Goal: Transaction & Acquisition: Download file/media

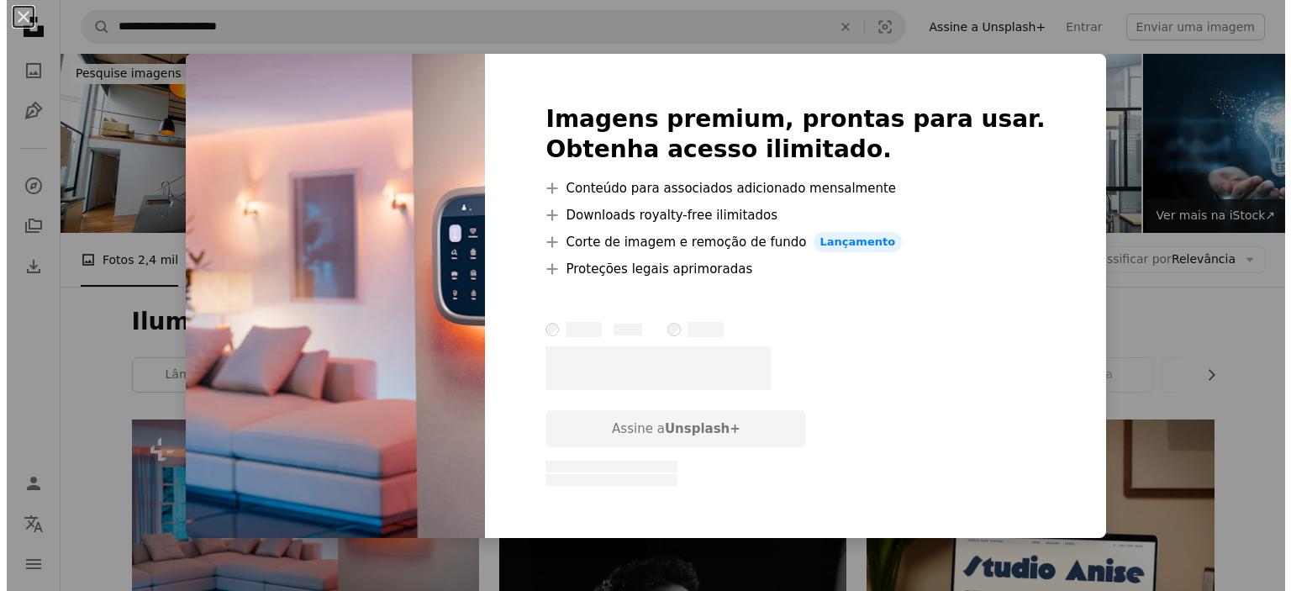
scroll to position [252, 0]
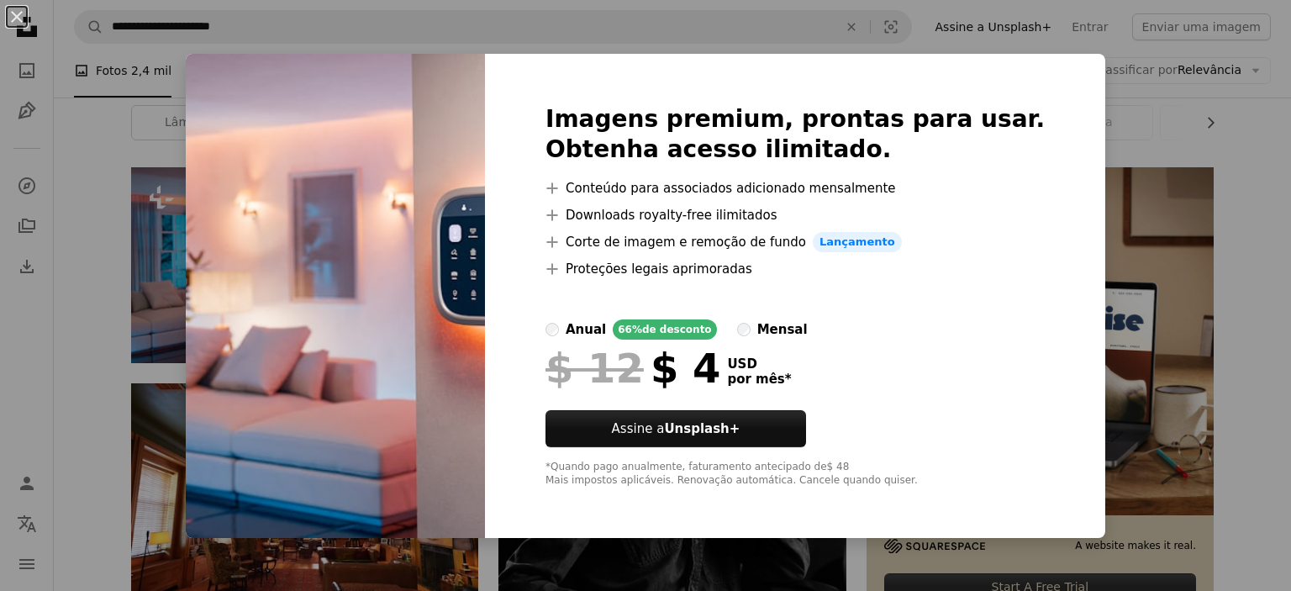
click at [275, 229] on img at bounding box center [335, 296] width 299 height 484
click at [225, 208] on img at bounding box center [335, 296] width 299 height 484
click at [1195, 140] on div "An X shape Imagens premium, prontas para usar. Obtenha acesso ilimitado. A plus…" at bounding box center [645, 295] width 1291 height 591
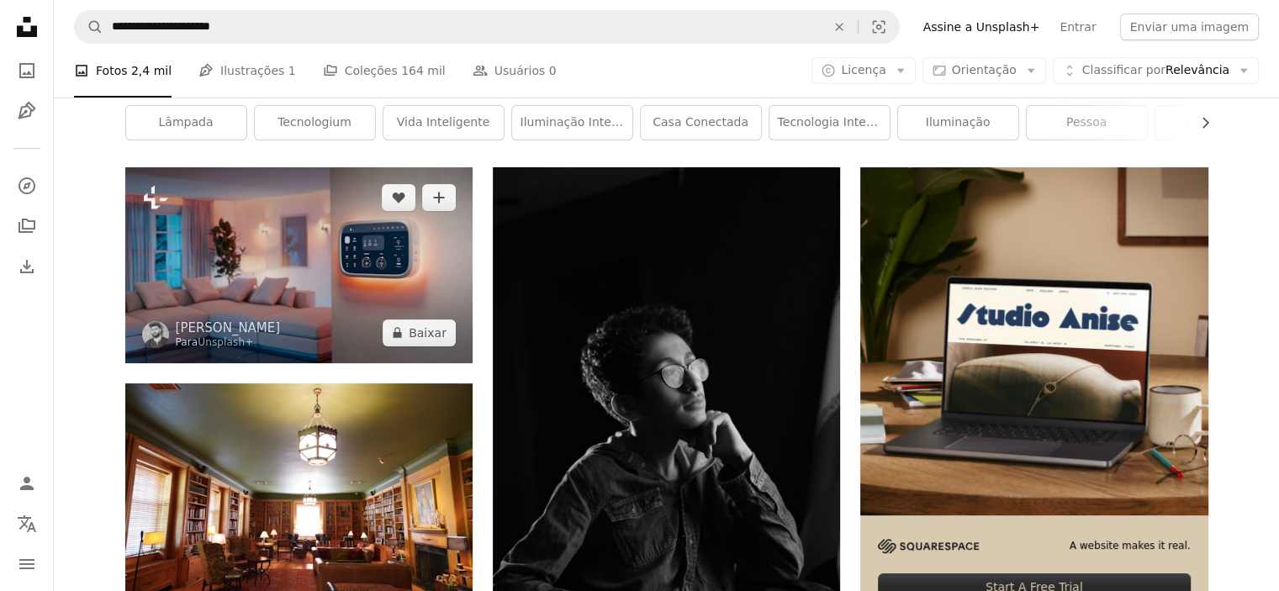
click at [332, 257] on img at bounding box center [298, 264] width 347 height 195
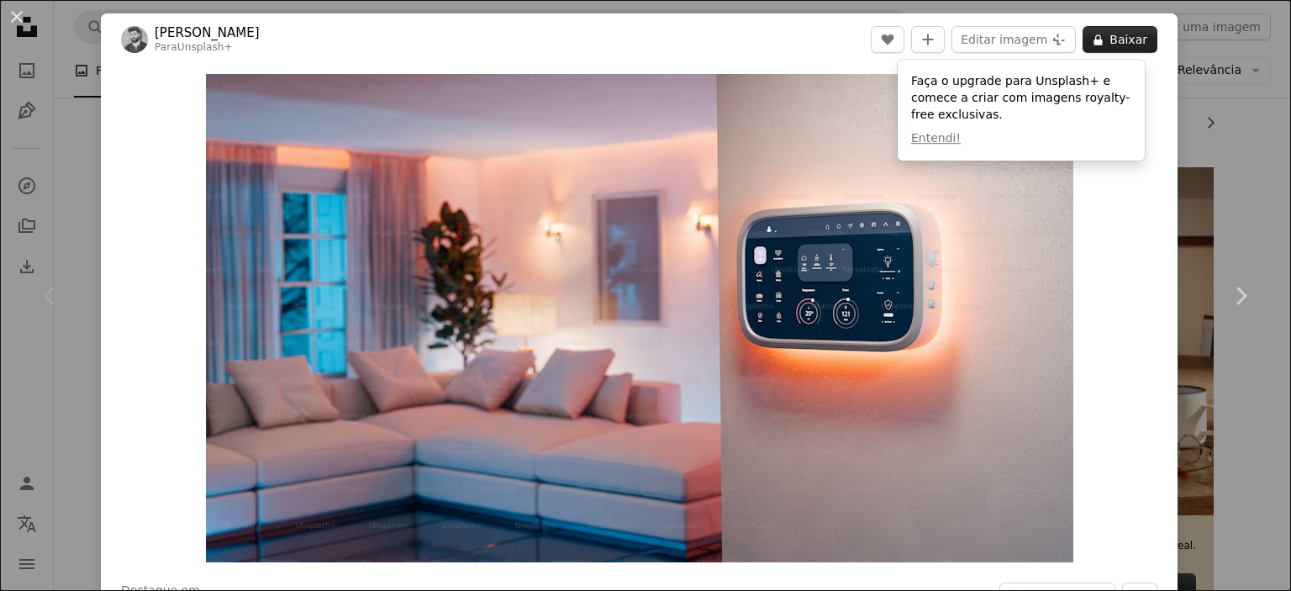
click at [1114, 40] on button "A lock Baixar" at bounding box center [1120, 39] width 75 height 27
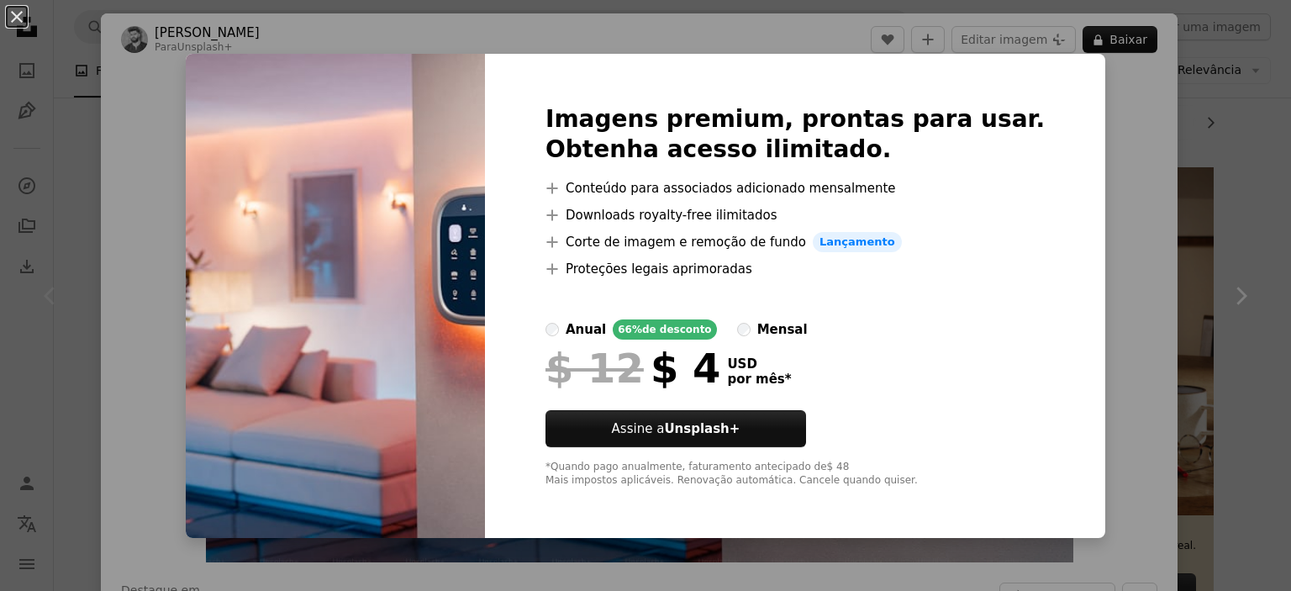
click at [209, 156] on div "An X shape Imagens premium, prontas para usar. Obtenha acesso ilimitado. A plus…" at bounding box center [645, 295] width 1291 height 591
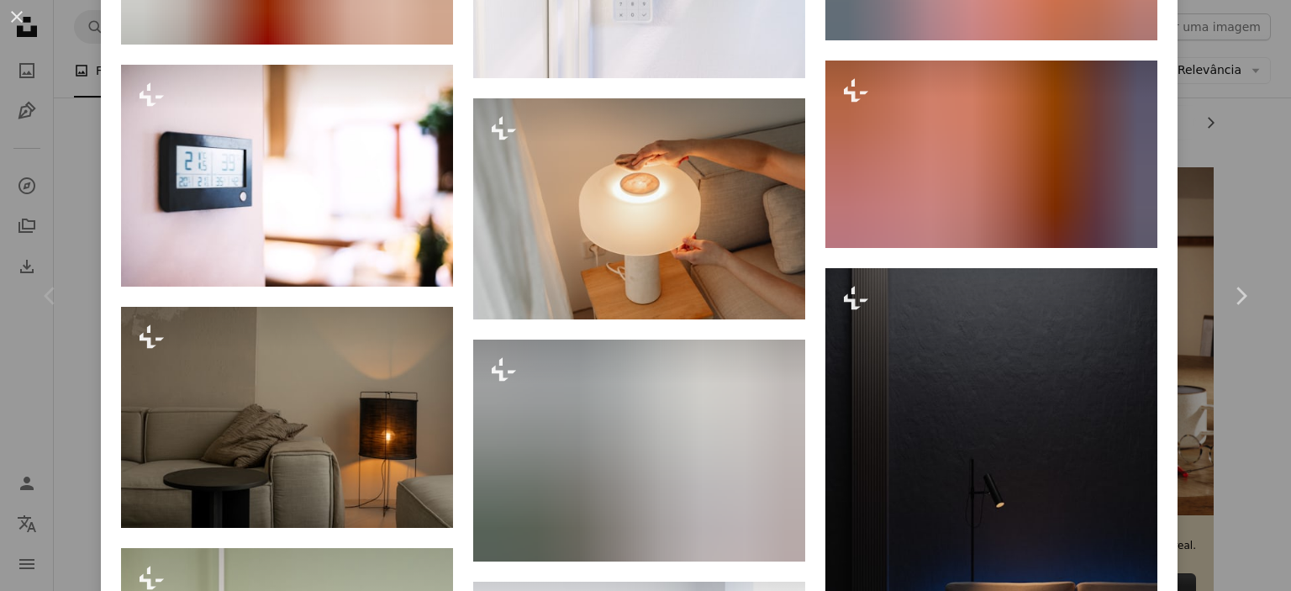
scroll to position [1597, 0]
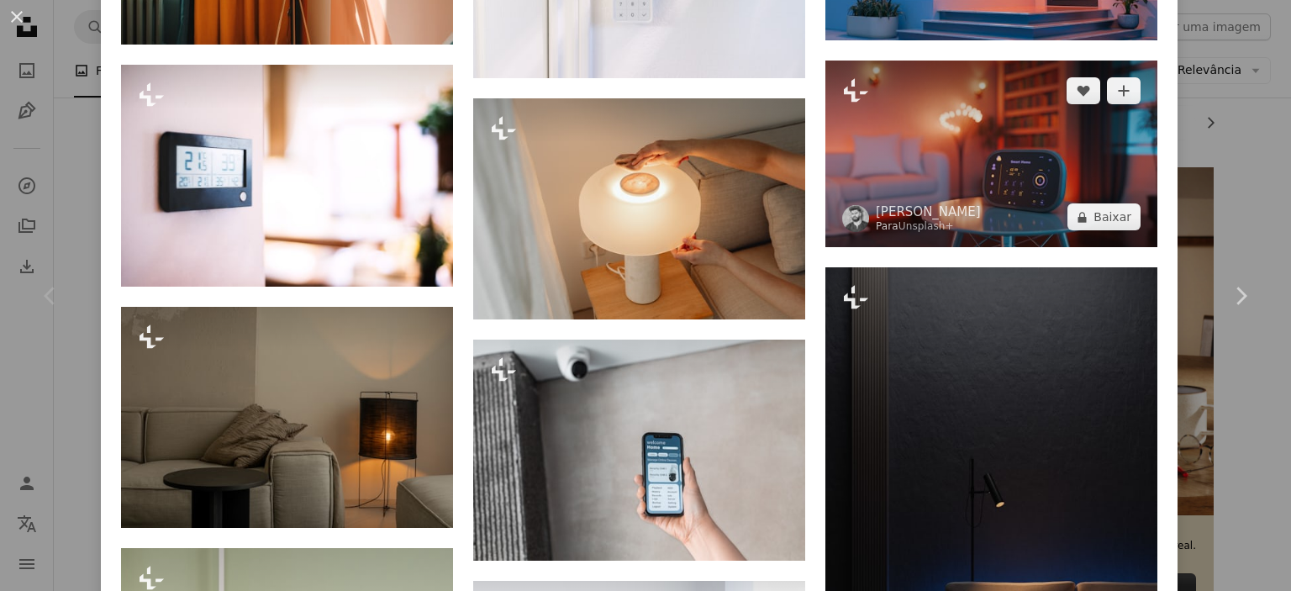
click at [1019, 166] on img at bounding box center [992, 154] width 332 height 187
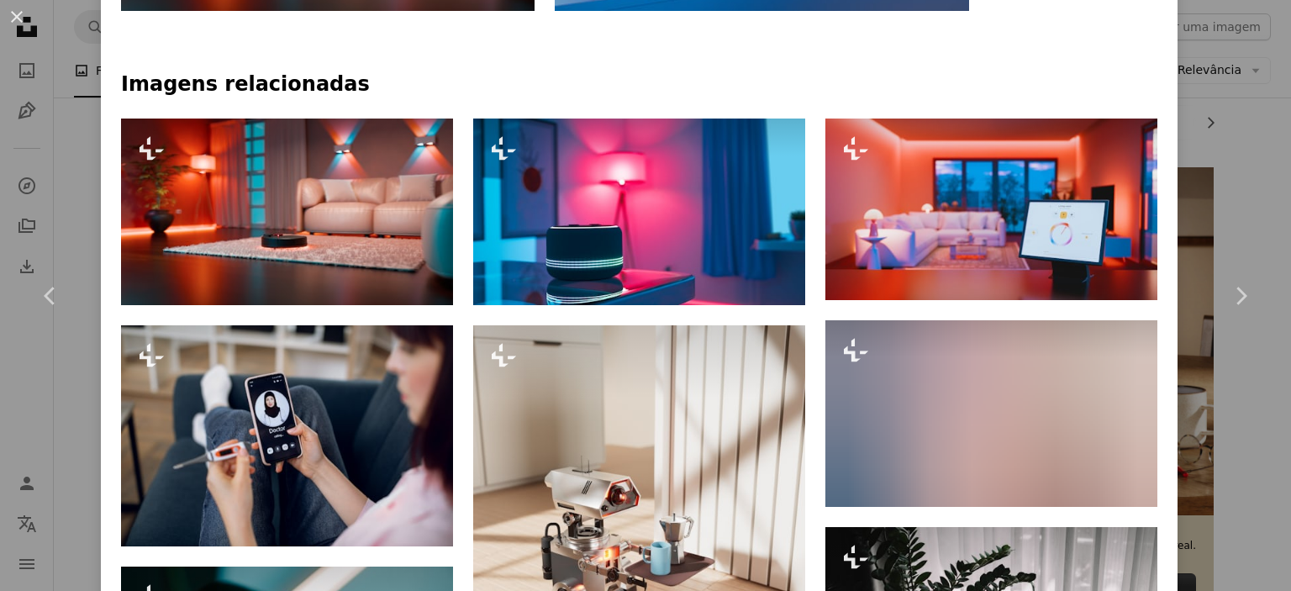
scroll to position [1058, 0]
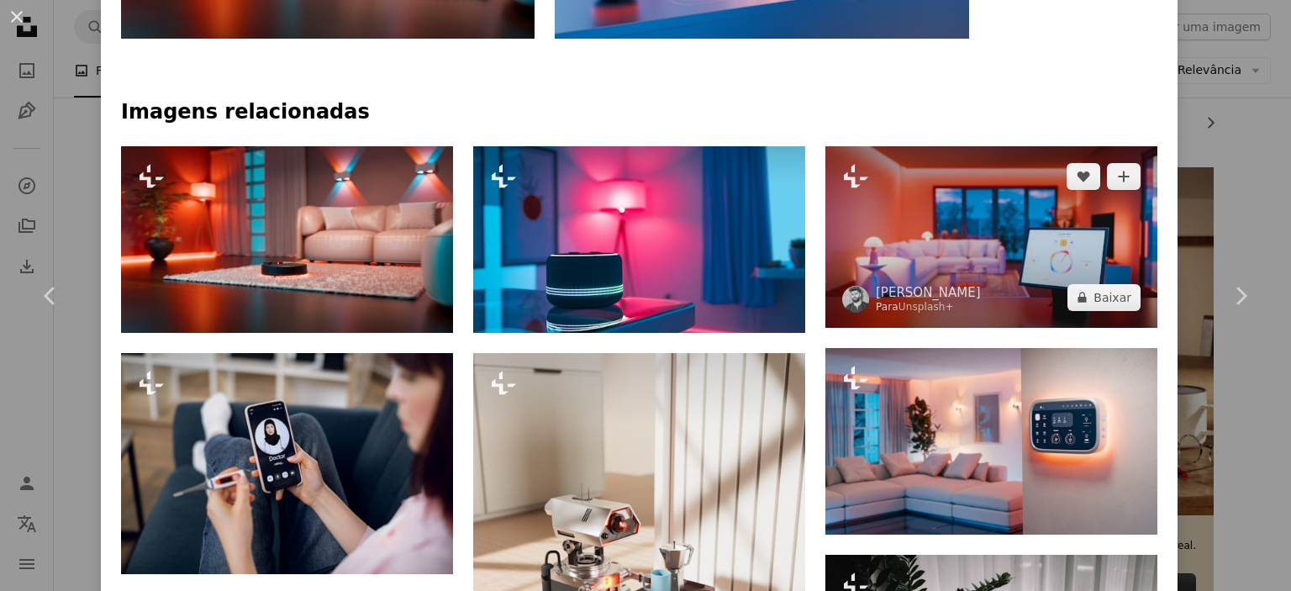
click at [1044, 261] on img at bounding box center [992, 237] width 332 height 182
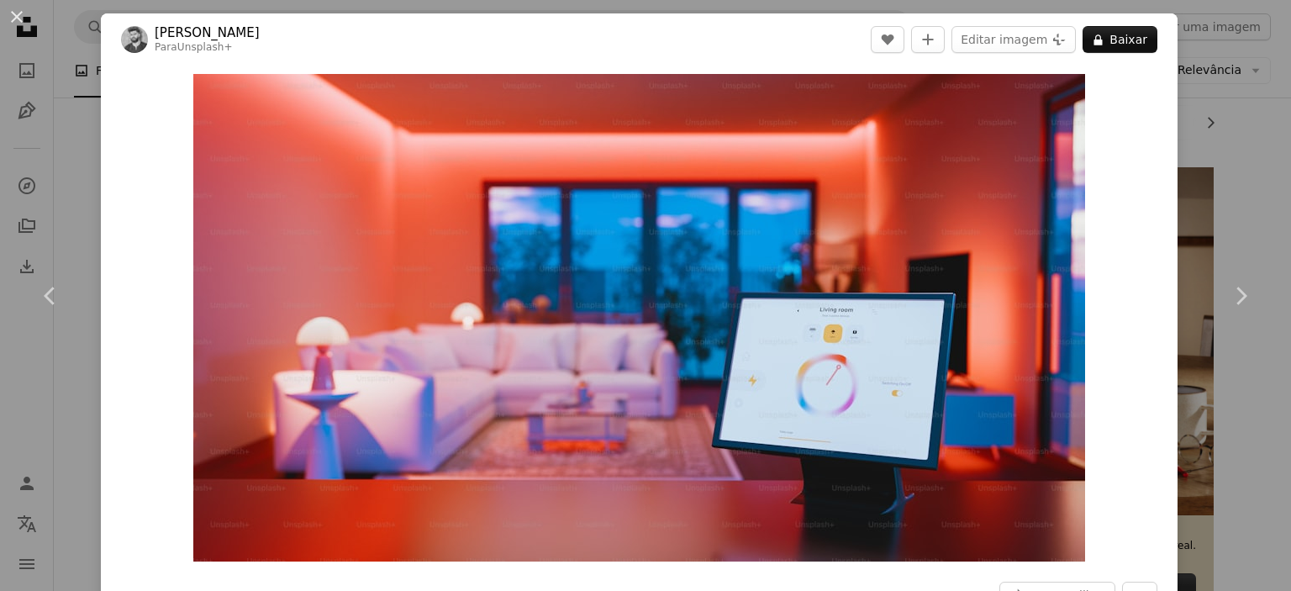
click at [85, 144] on div "An X shape Chevron left Chevron right [PERSON_NAME] Para Unsplash+ A heart A pl…" at bounding box center [645, 295] width 1291 height 591
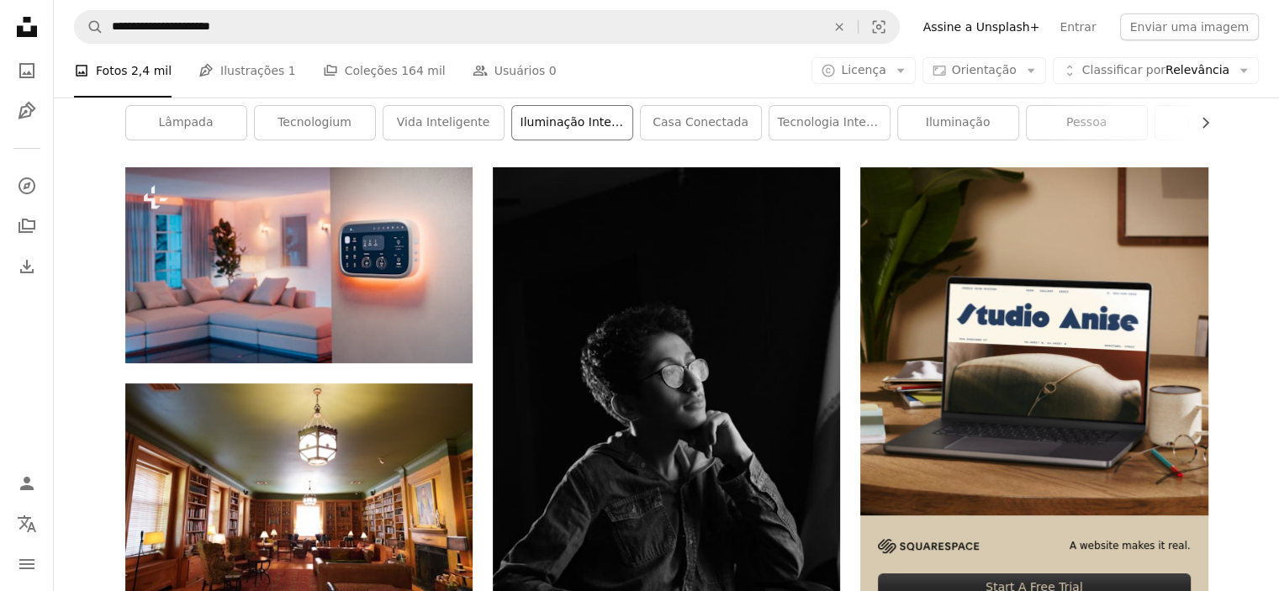
click at [548, 127] on link "iluminação inteligente" at bounding box center [572, 123] width 120 height 34
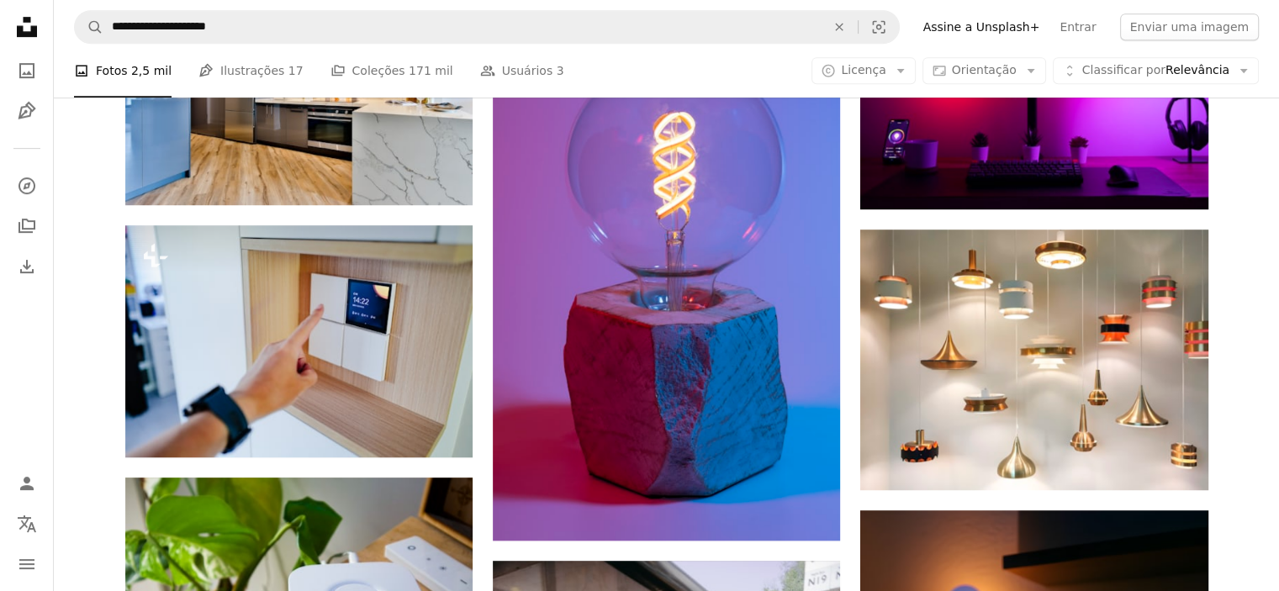
scroll to position [925, 0]
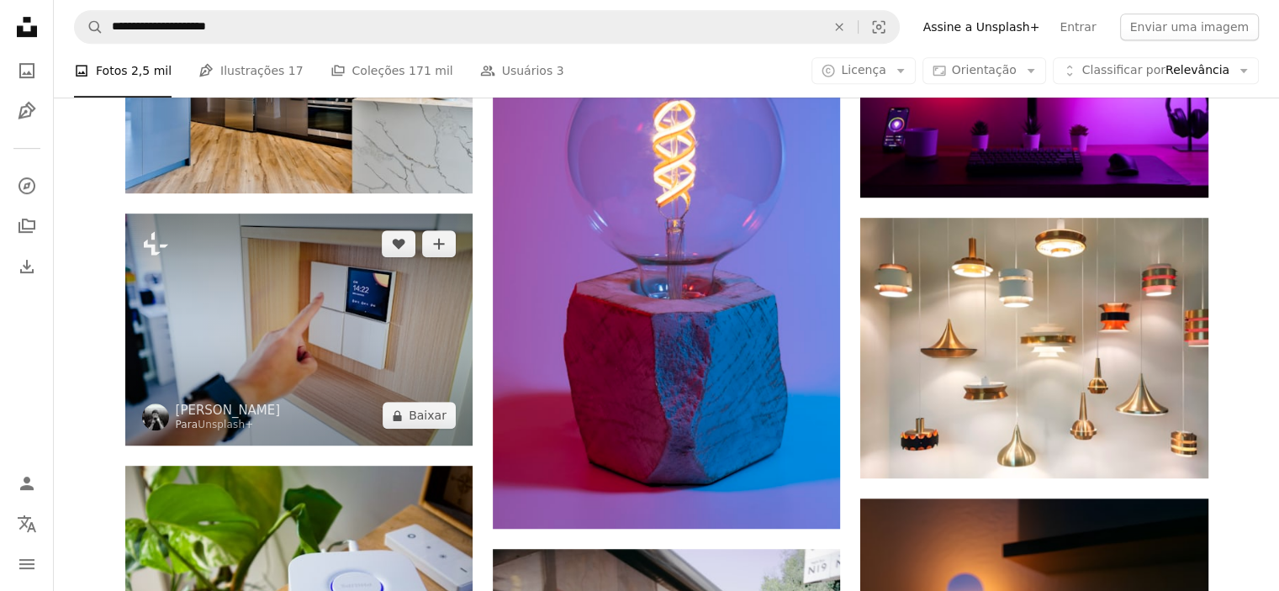
click at [303, 324] on img at bounding box center [298, 330] width 347 height 232
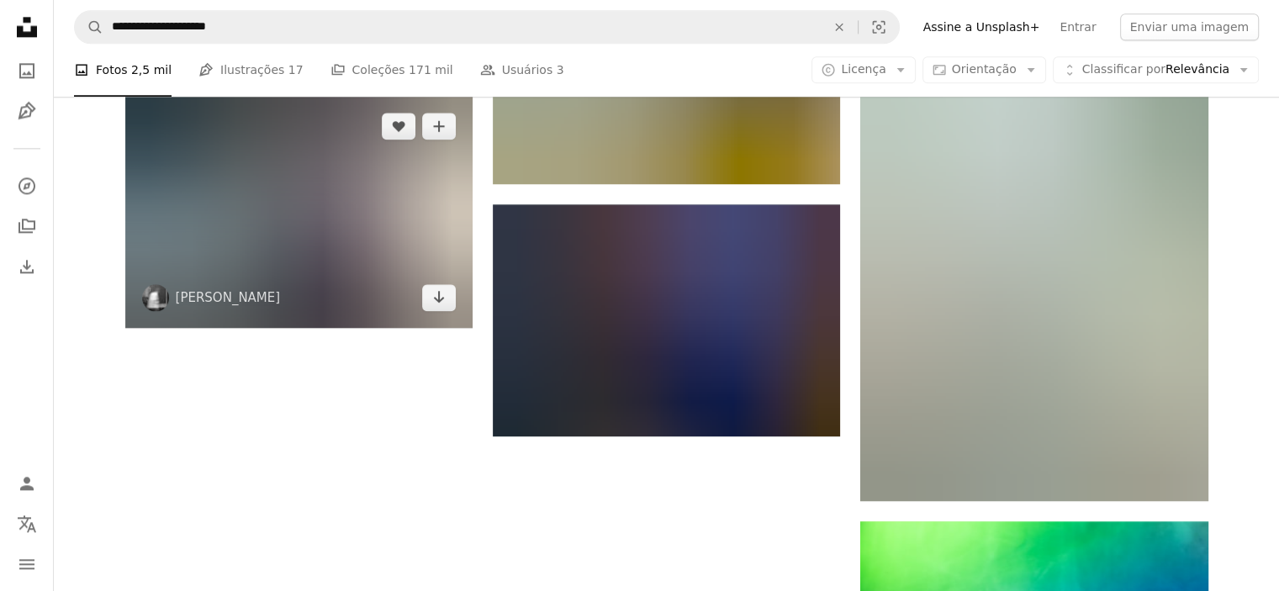
scroll to position [2270, 0]
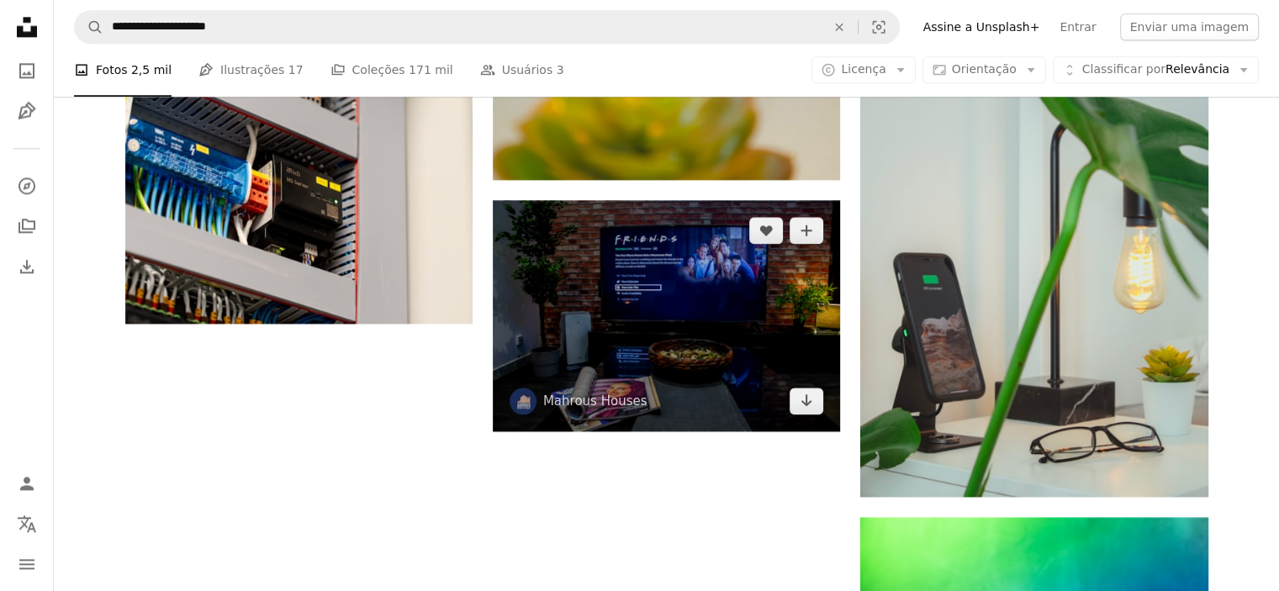
click at [600, 320] on img at bounding box center [666, 315] width 347 height 231
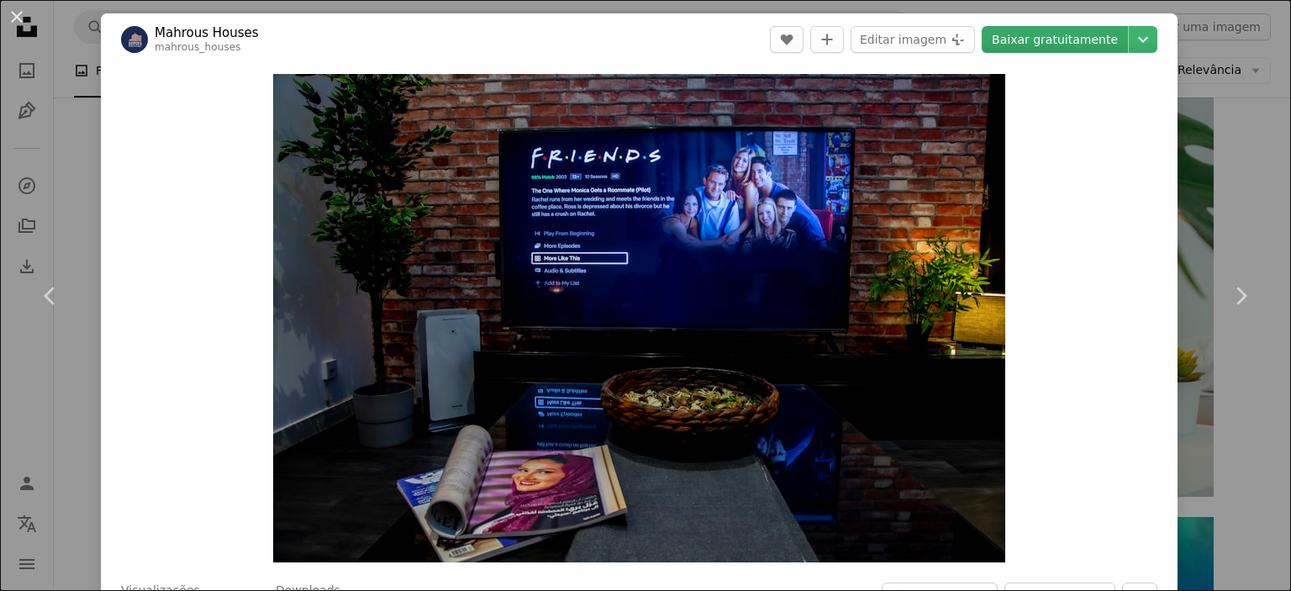
click at [1062, 36] on link "Baixar gratuitamente" at bounding box center [1055, 39] width 146 height 27
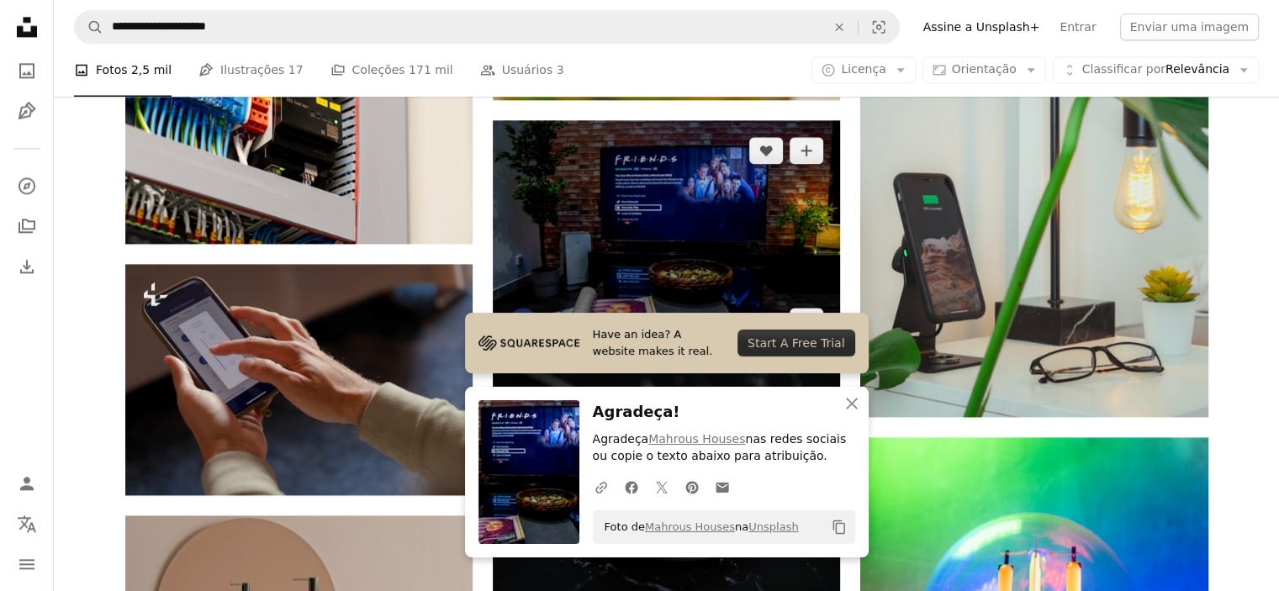
scroll to position [2522, 0]
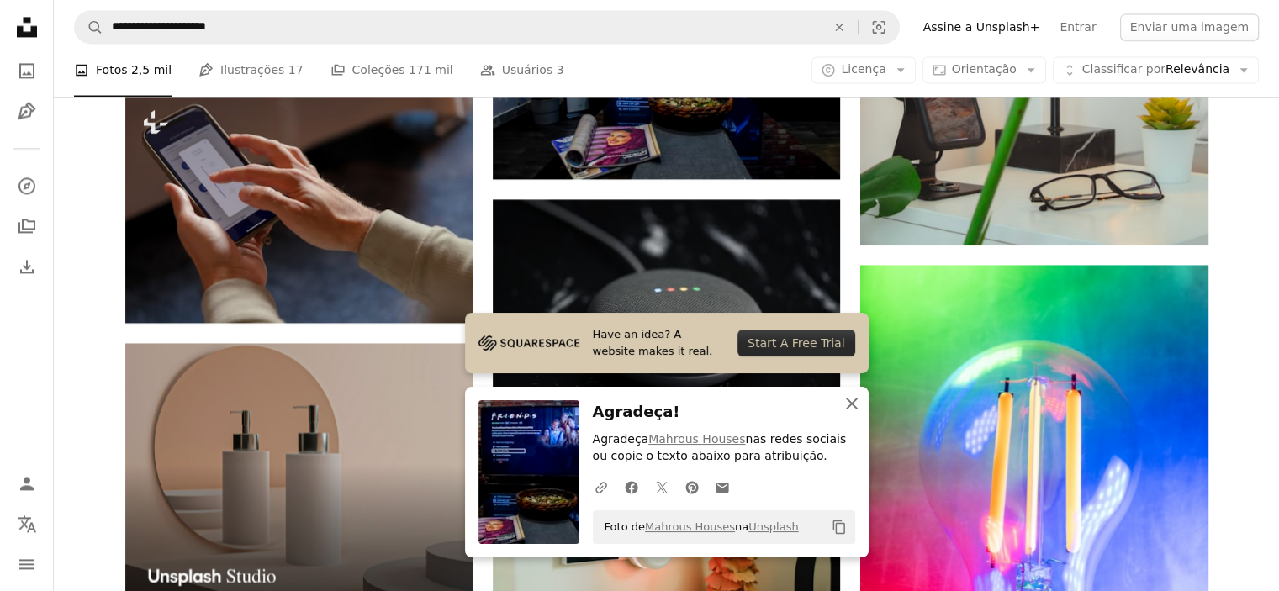
click at [856, 404] on icon "An X shape" at bounding box center [851, 403] width 20 height 20
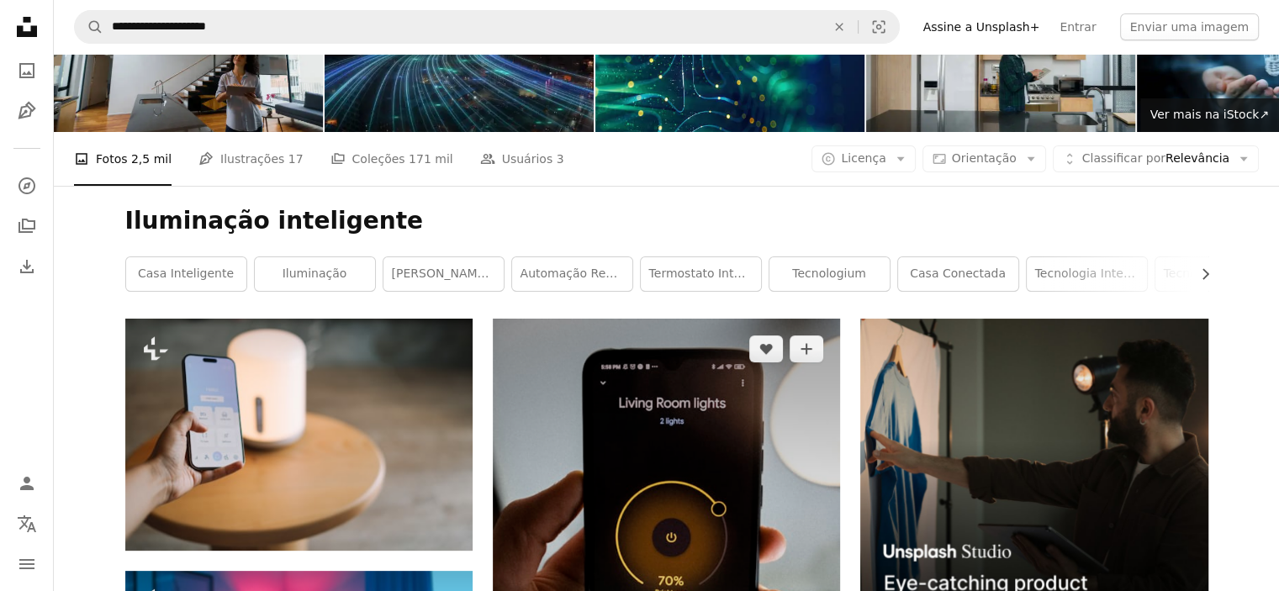
scroll to position [84, 0]
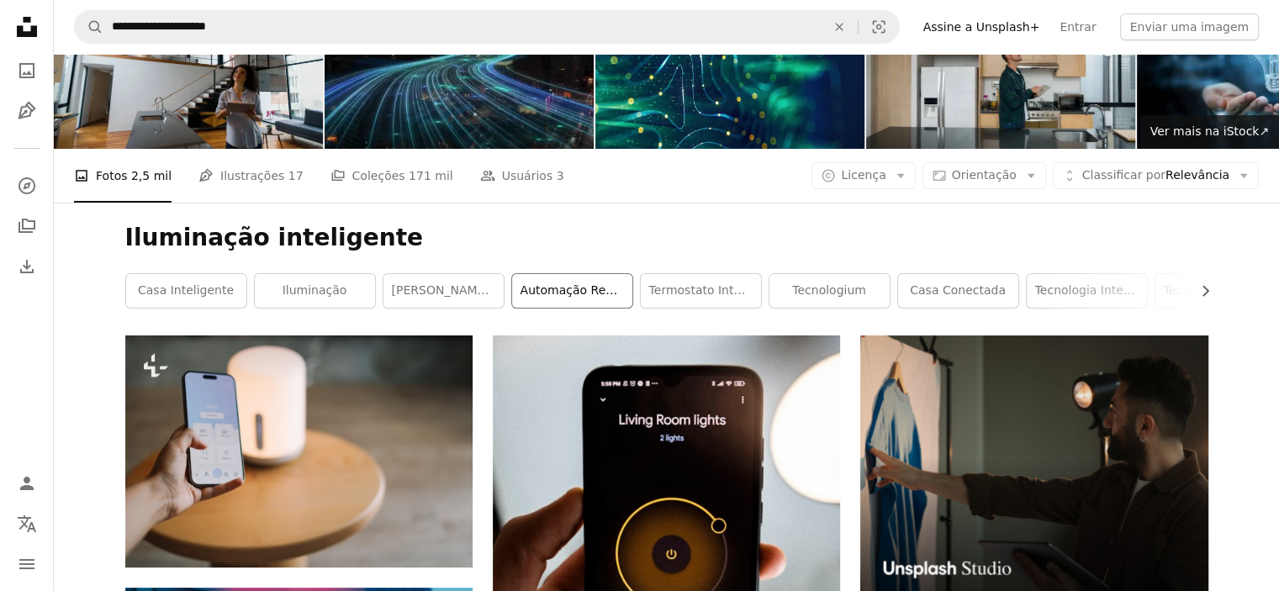
click at [591, 285] on link "Automação residencial" at bounding box center [572, 291] width 120 height 34
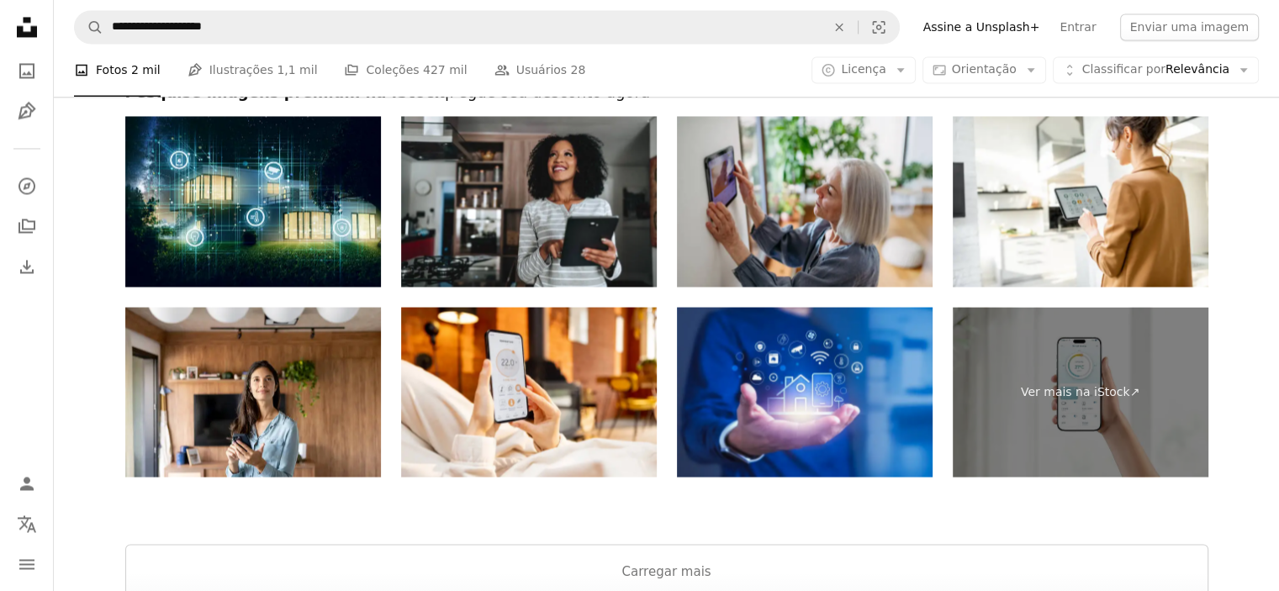
scroll to position [2942, 0]
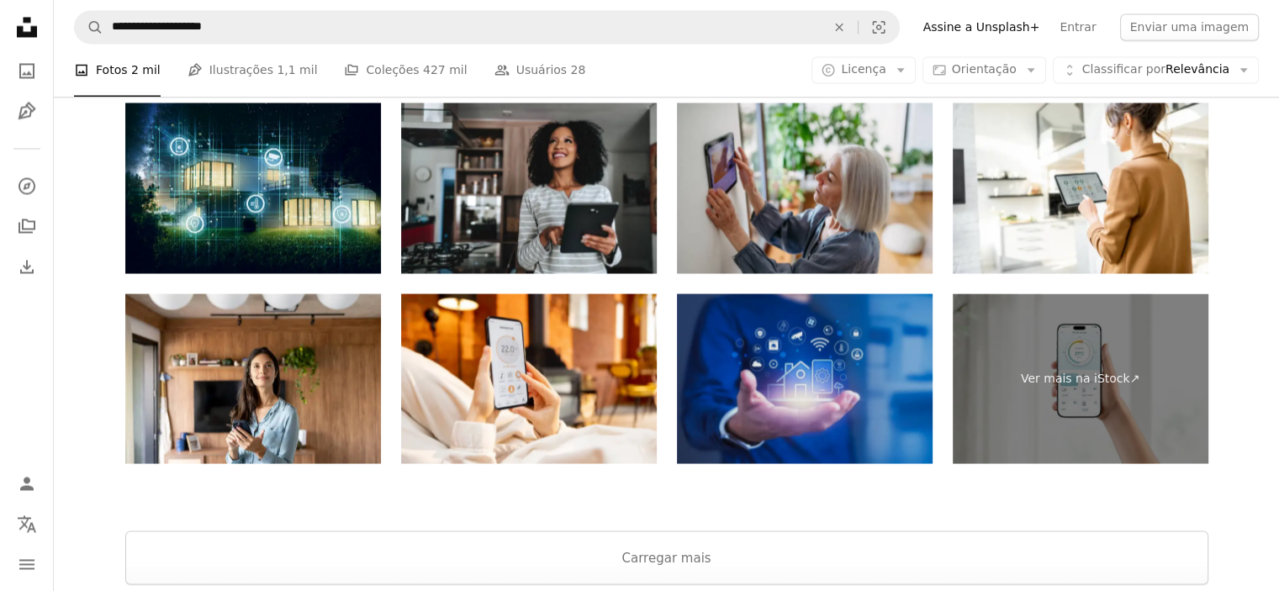
click at [825, 382] on img at bounding box center [805, 378] width 256 height 171
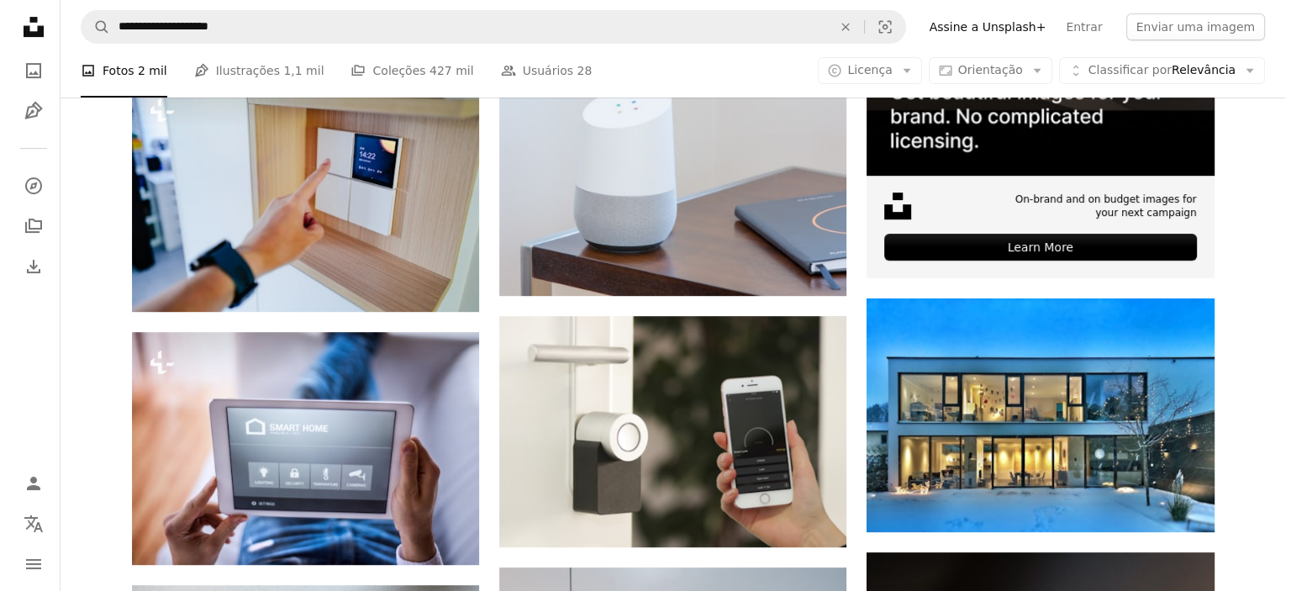
scroll to position [588, 0]
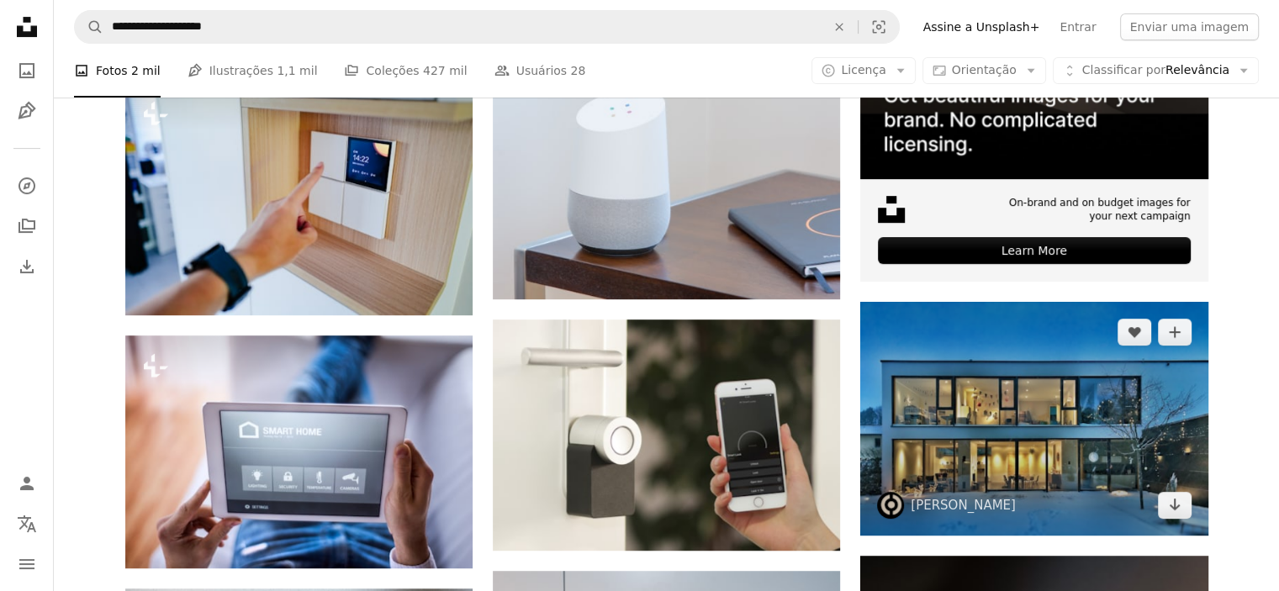
click at [1083, 462] on img at bounding box center [1033, 419] width 347 height 234
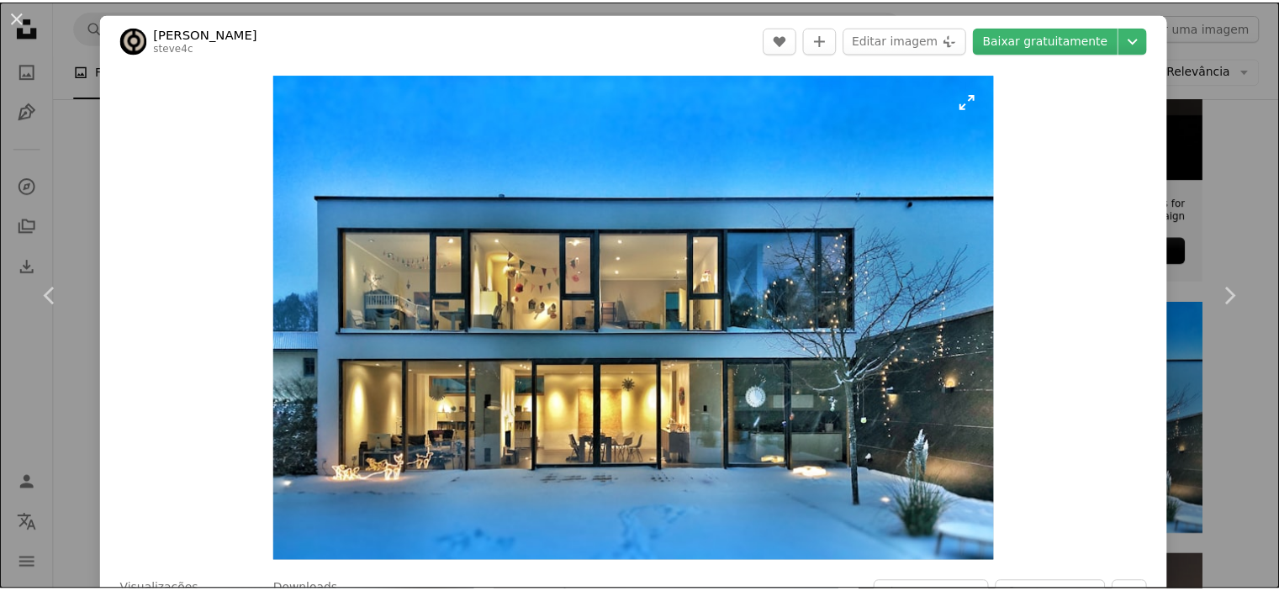
scroll to position [84, 0]
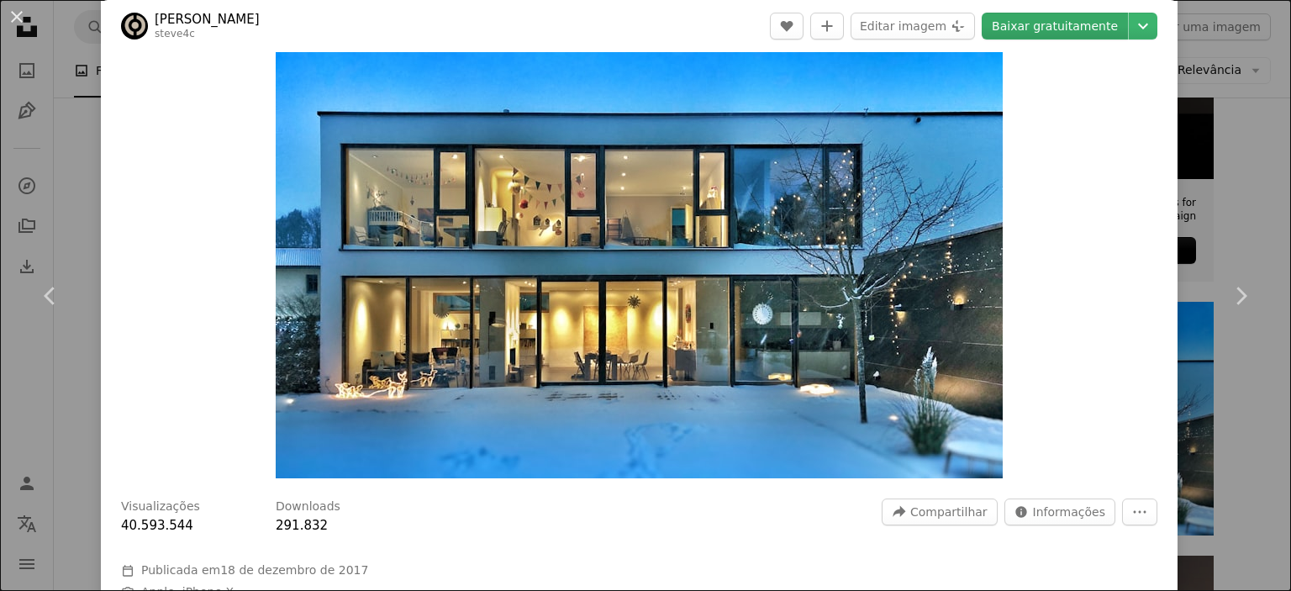
click at [1076, 27] on link "Baixar gratuitamente" at bounding box center [1055, 26] width 146 height 27
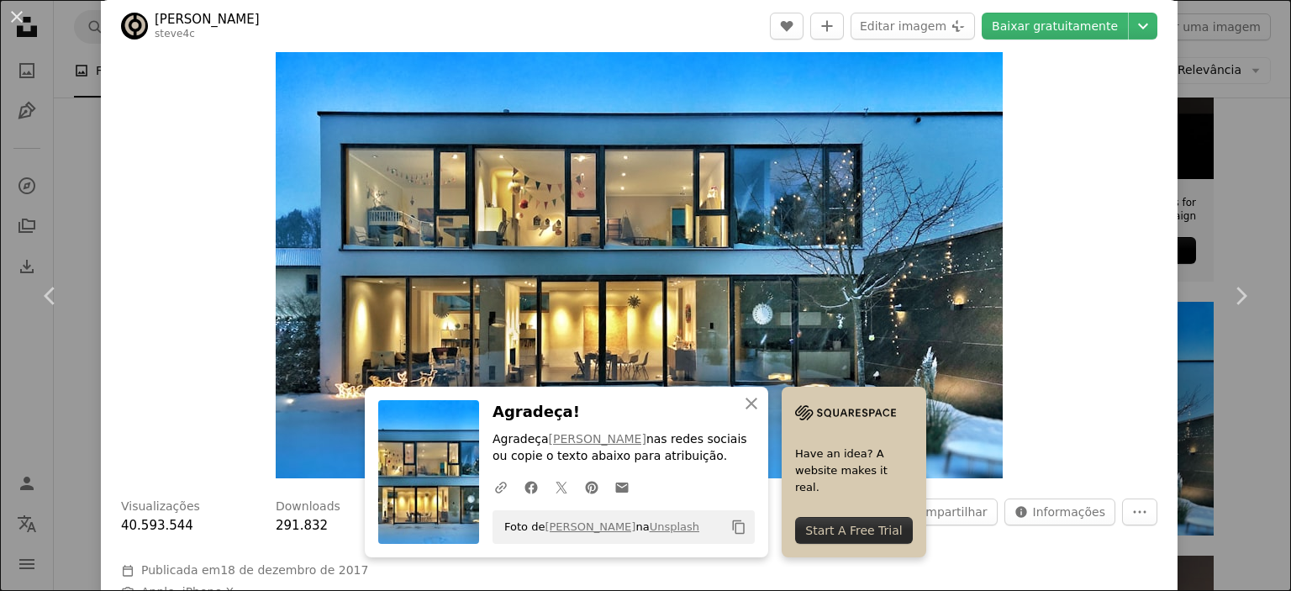
click at [85, 165] on div "An X shape Chevron left Chevron right An X shape Fechar Agradeça! Agradeça [PER…" at bounding box center [645, 295] width 1291 height 591
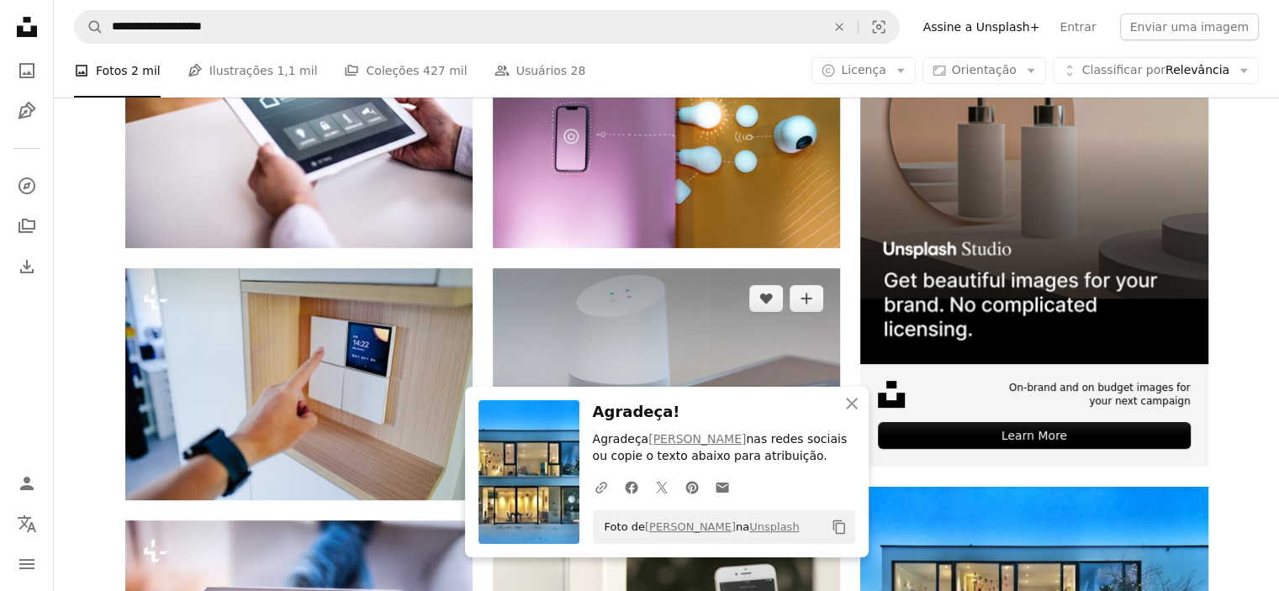
scroll to position [84, 0]
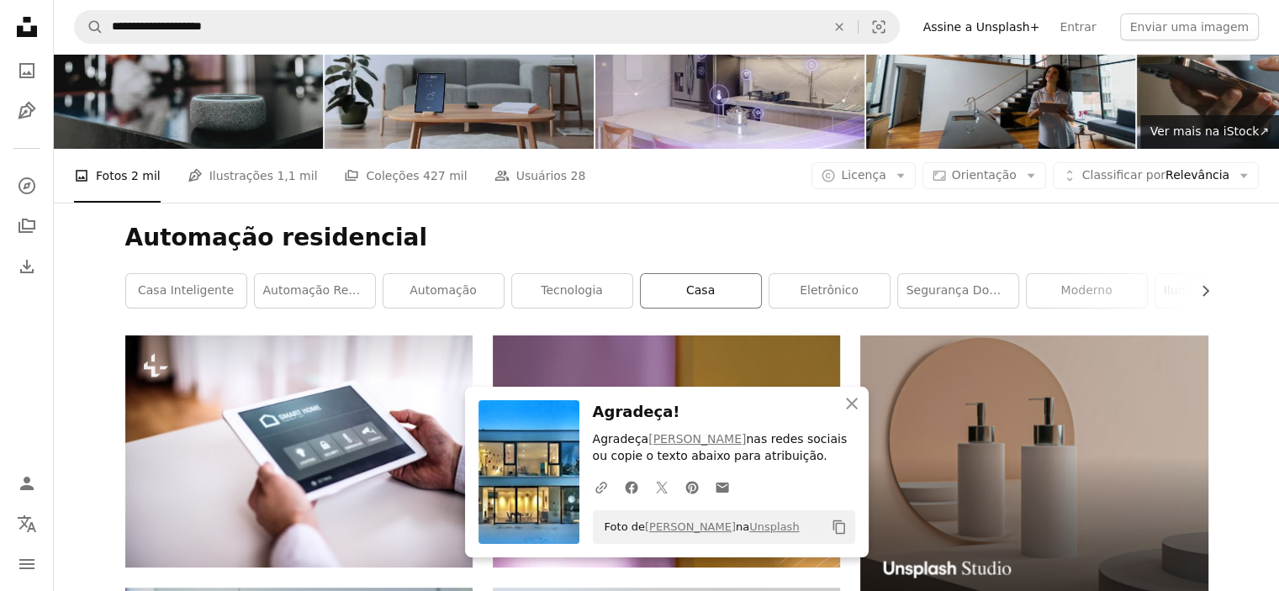
click at [720, 295] on link "Casa" at bounding box center [701, 291] width 120 height 34
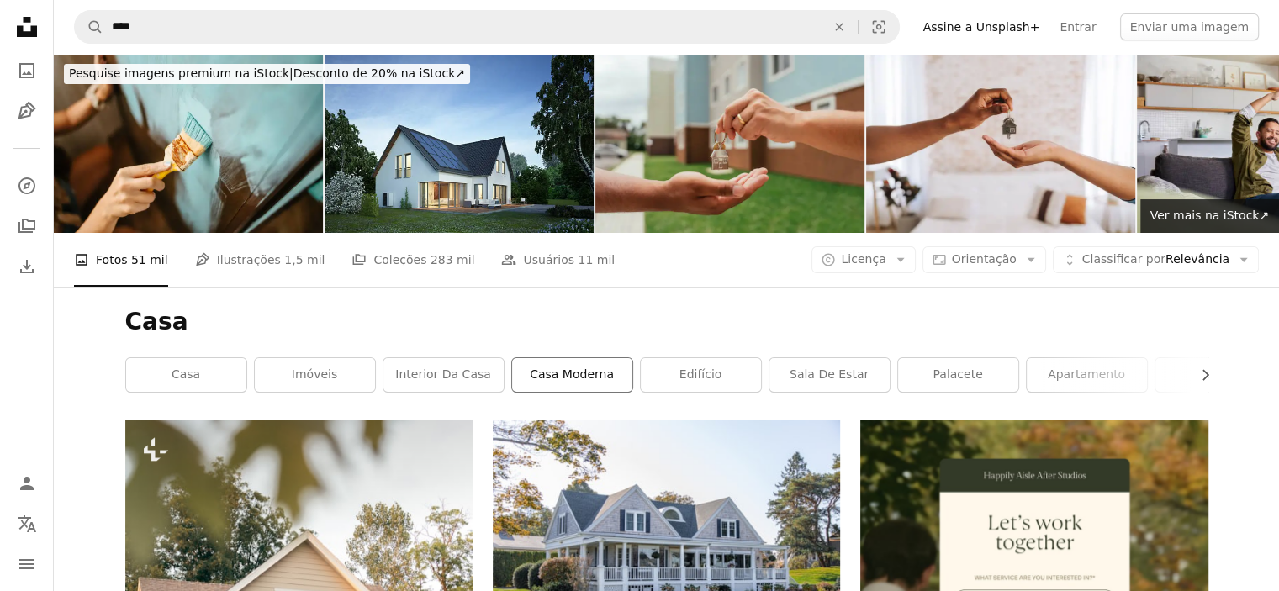
click at [556, 379] on link "casa moderna" at bounding box center [572, 375] width 120 height 34
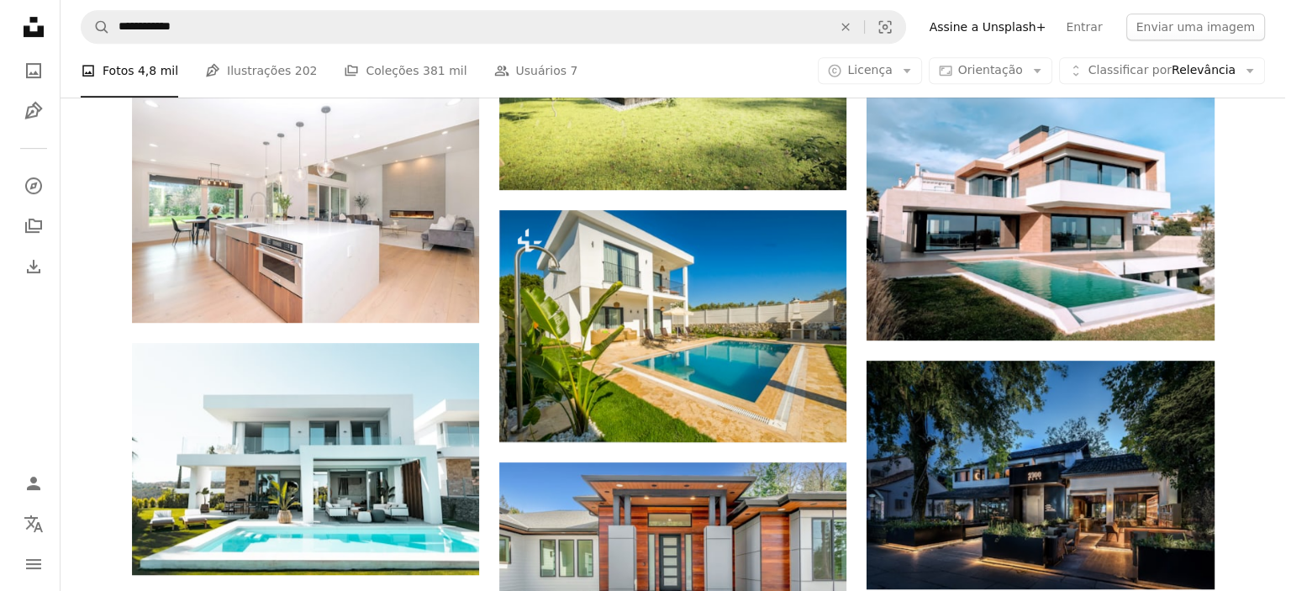
scroll to position [841, 0]
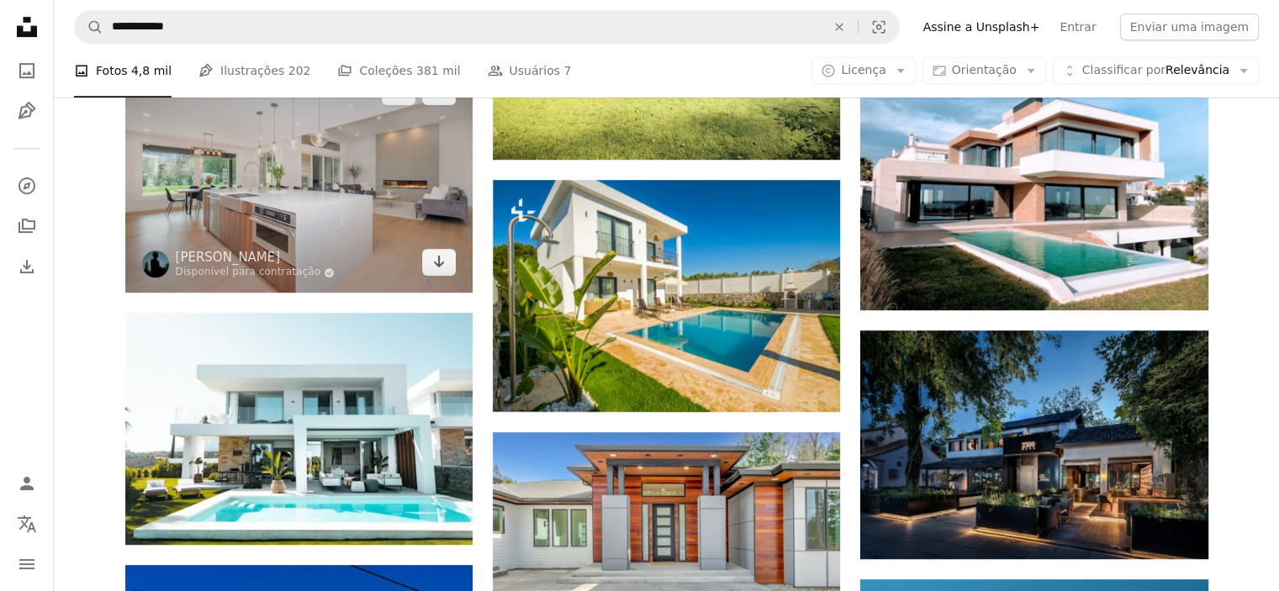
click at [346, 187] on img at bounding box center [298, 176] width 347 height 231
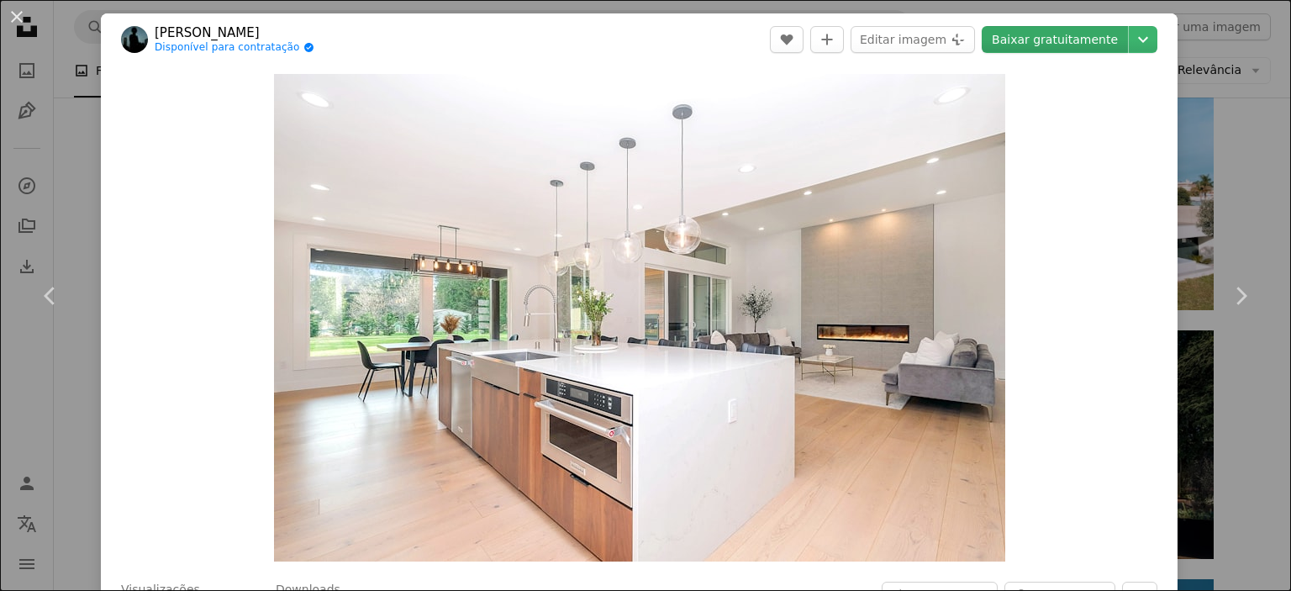
click at [1069, 39] on link "Baixar gratuitamente" at bounding box center [1055, 39] width 146 height 27
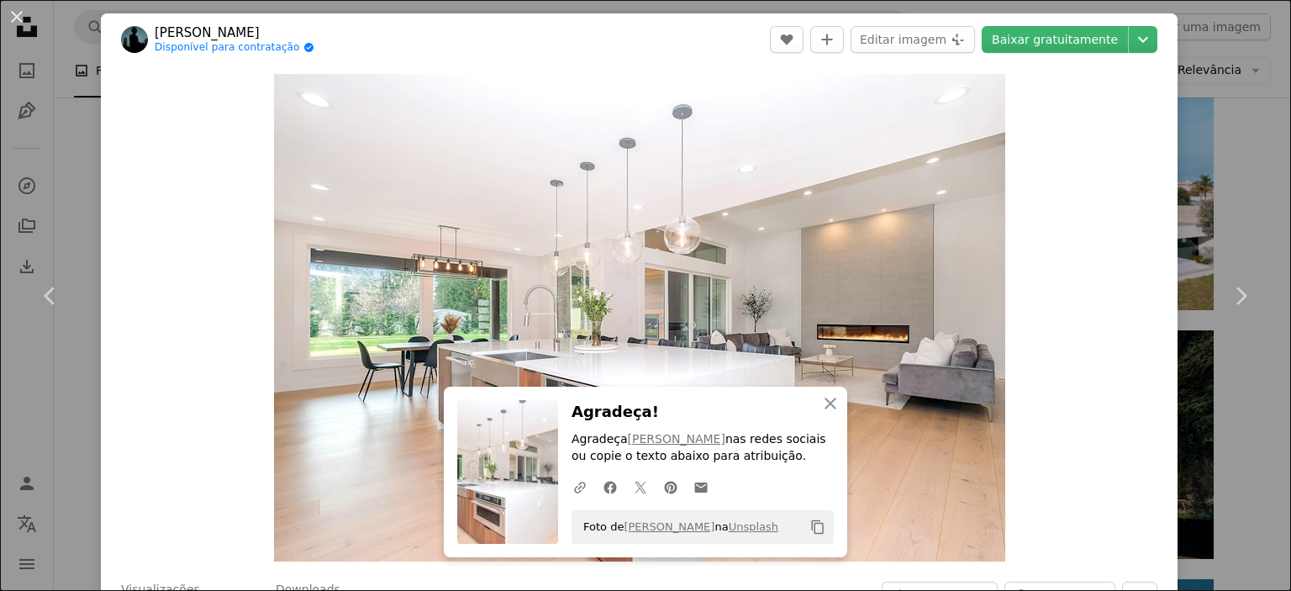
click at [1261, 114] on div "An X shape Chevron left Chevron right An X shape Fechar Agradeça! Agradeça [PER…" at bounding box center [645, 295] width 1291 height 591
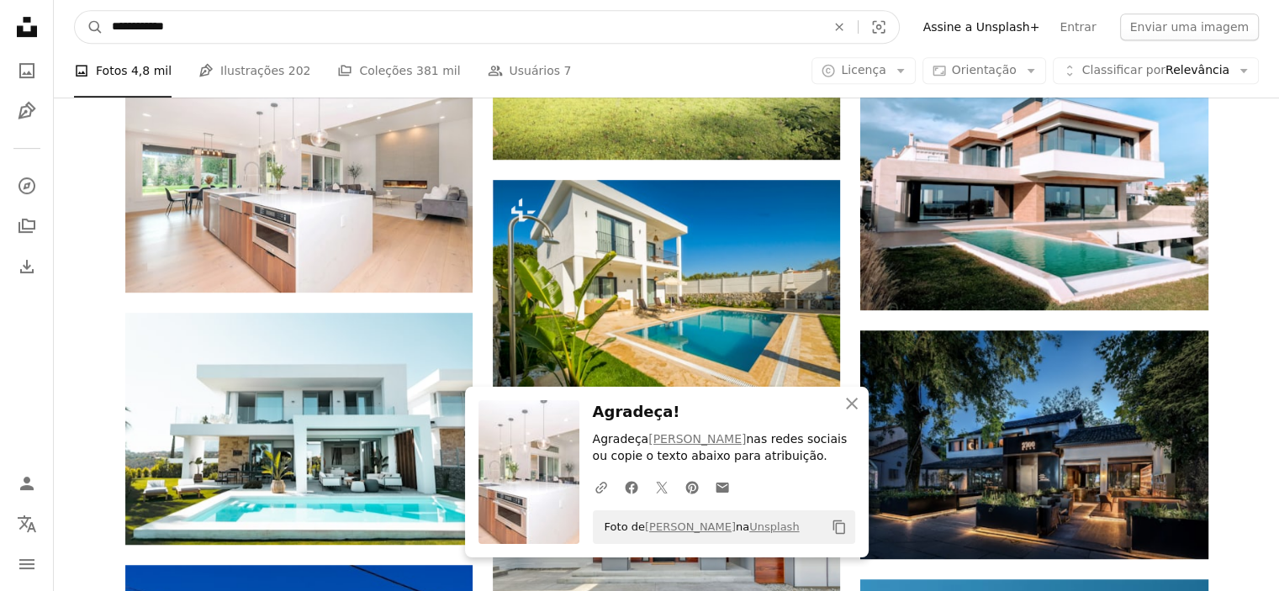
click at [284, 23] on input "**********" at bounding box center [461, 27] width 717 height 32
paste input "**********"
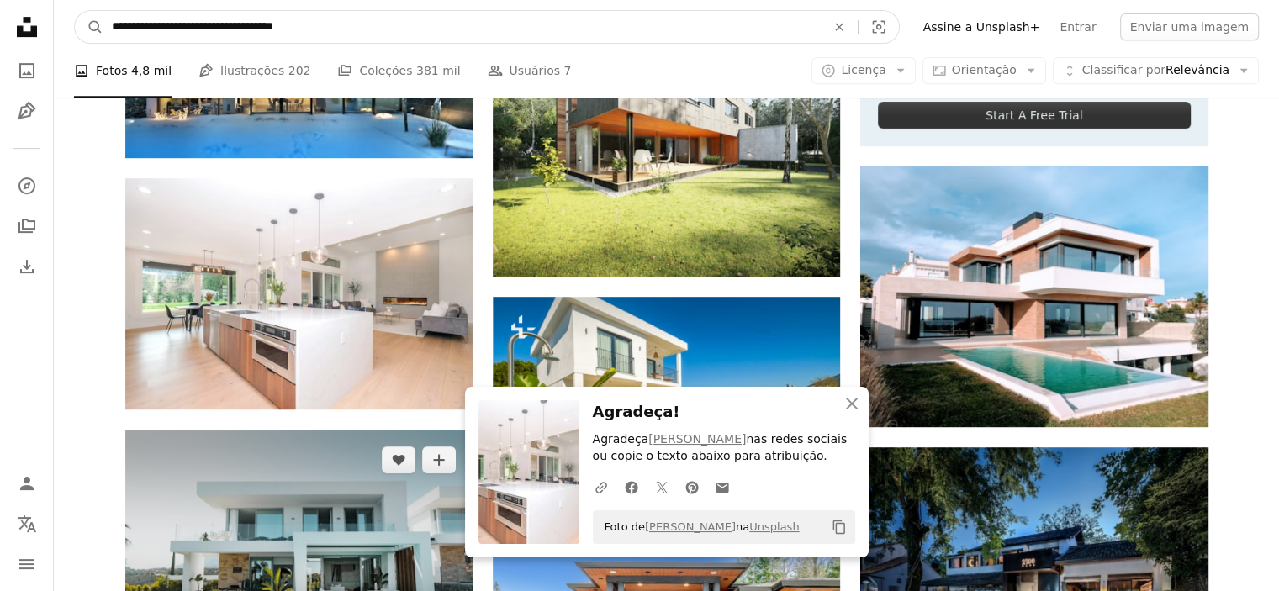
scroll to position [504, 0]
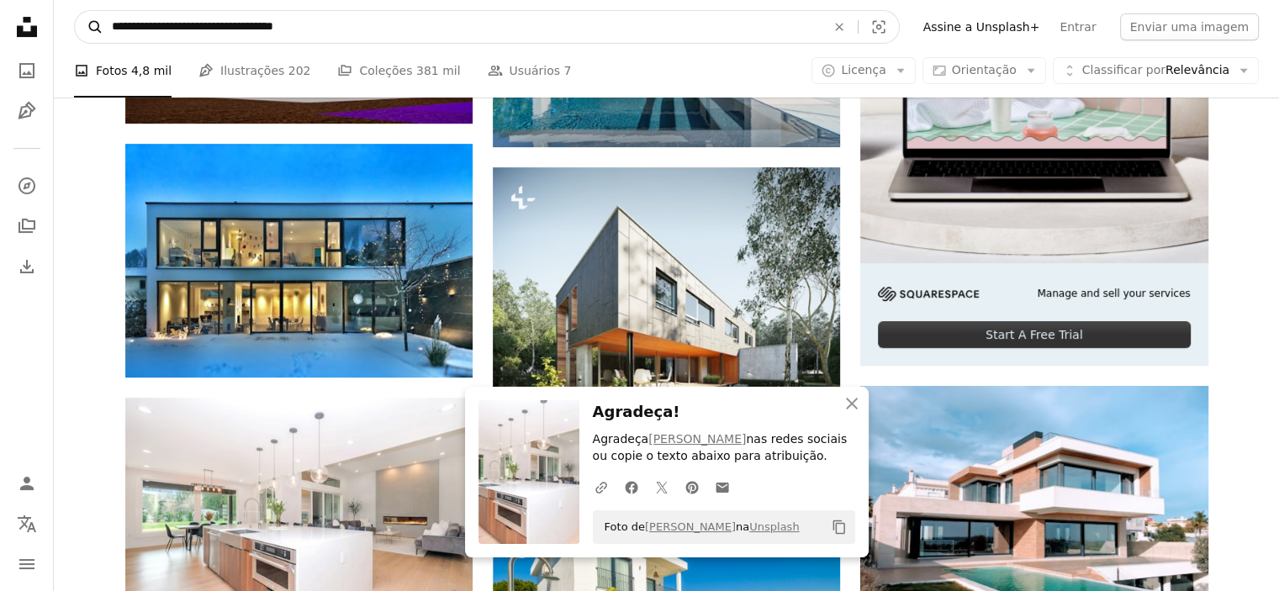
drag, startPoint x: 336, startPoint y: 29, endPoint x: 83, endPoint y: 29, distance: 253.0
click at [83, 29] on form "**********" at bounding box center [487, 27] width 826 height 34
type input "********"
click at [75, 11] on button "A magnifying glass" at bounding box center [89, 27] width 29 height 32
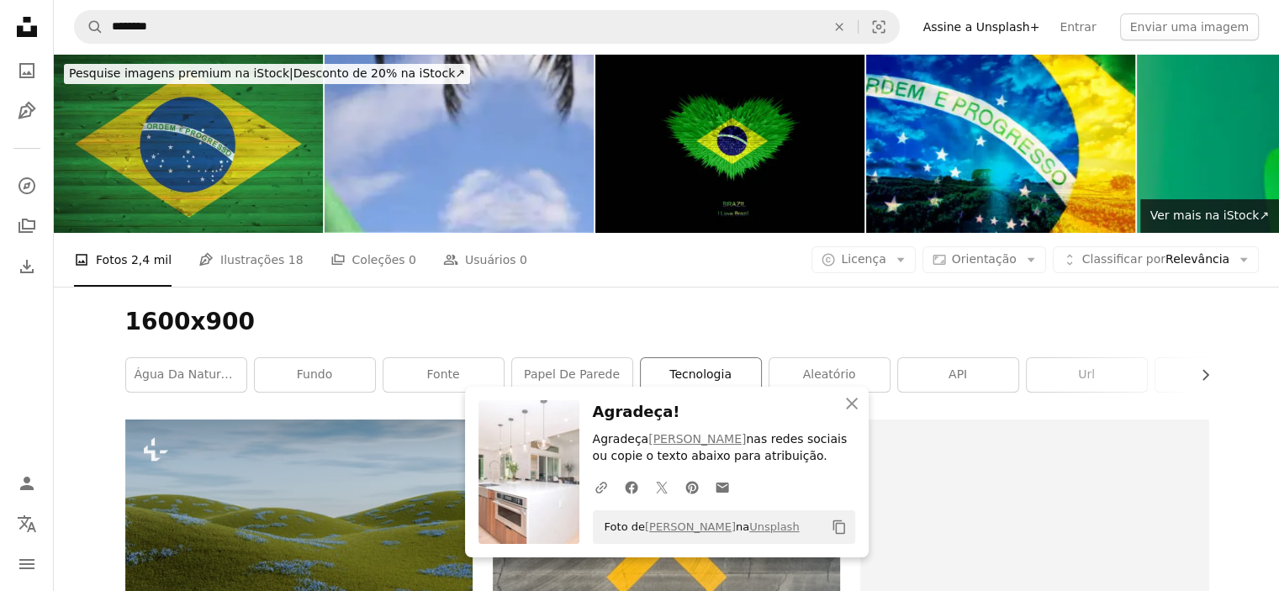
click at [699, 373] on link "Tecnologia" at bounding box center [701, 375] width 120 height 34
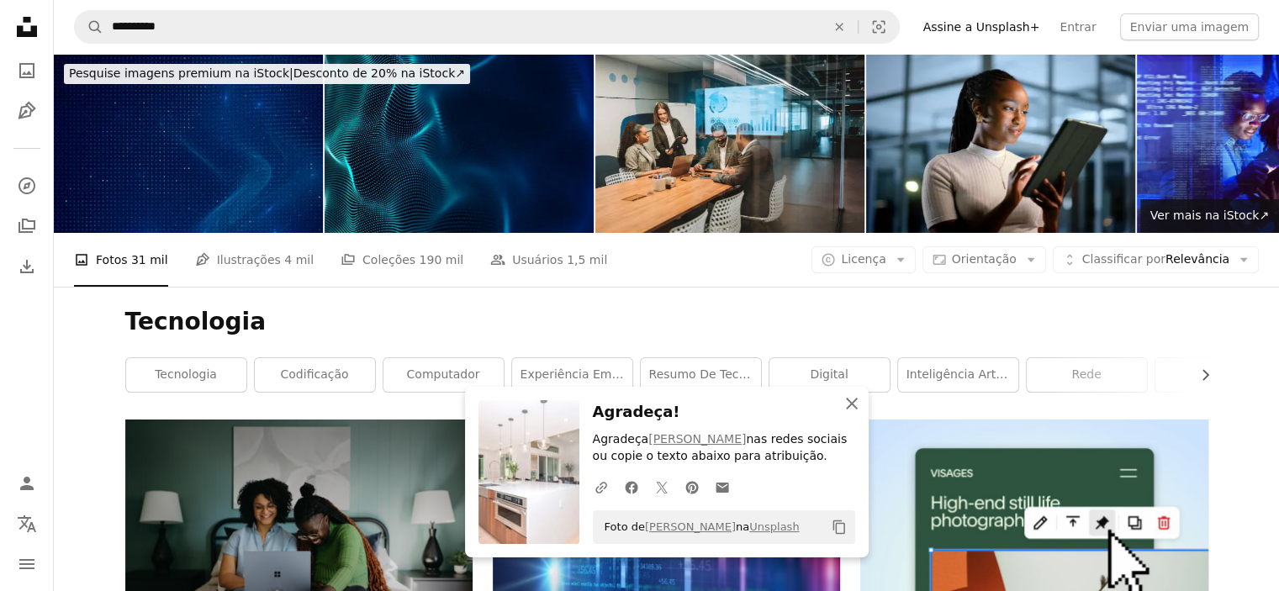
click at [852, 404] on icon "button" at bounding box center [852, 404] width 12 height 12
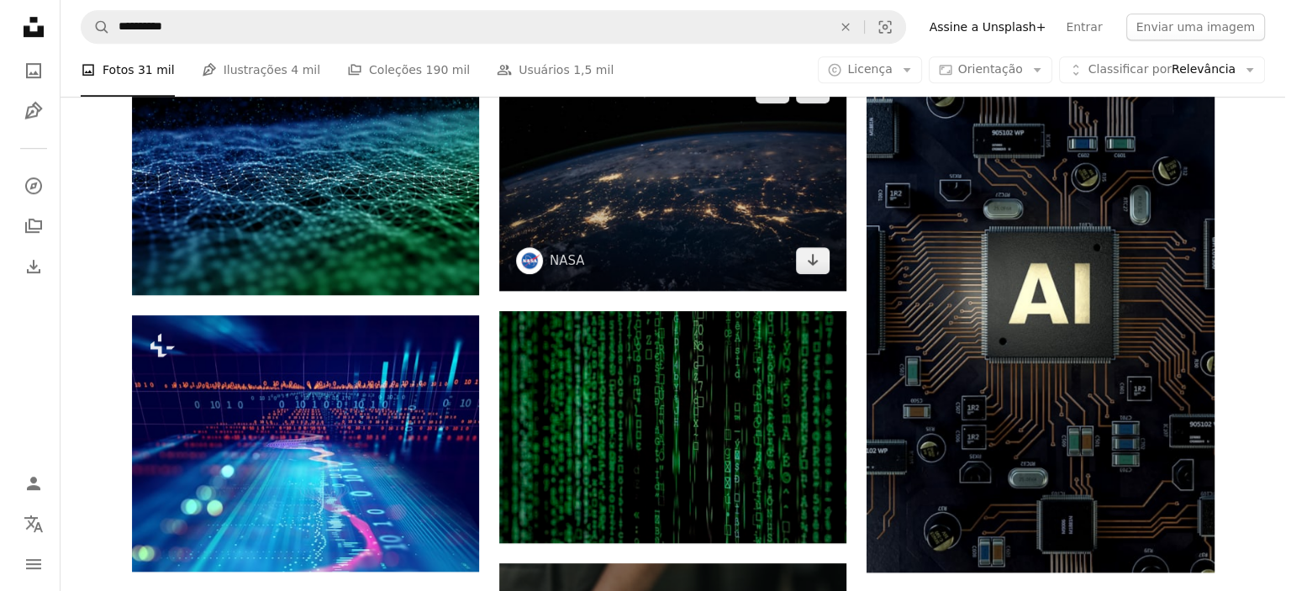
scroll to position [1009, 0]
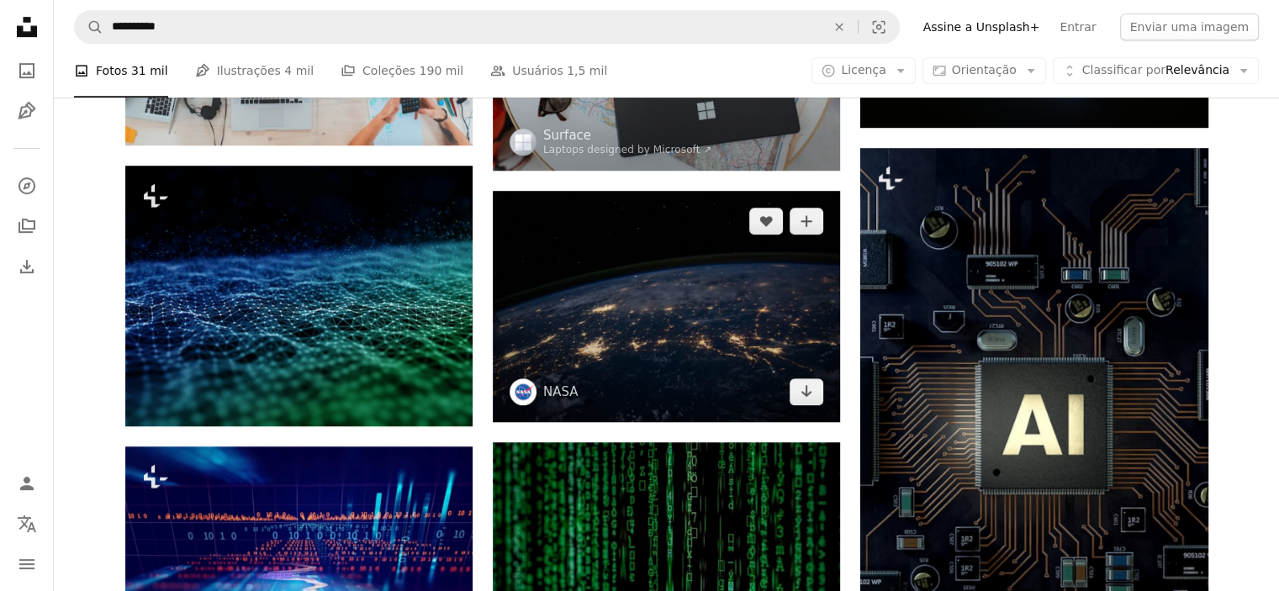
click at [696, 314] on img at bounding box center [666, 306] width 347 height 231
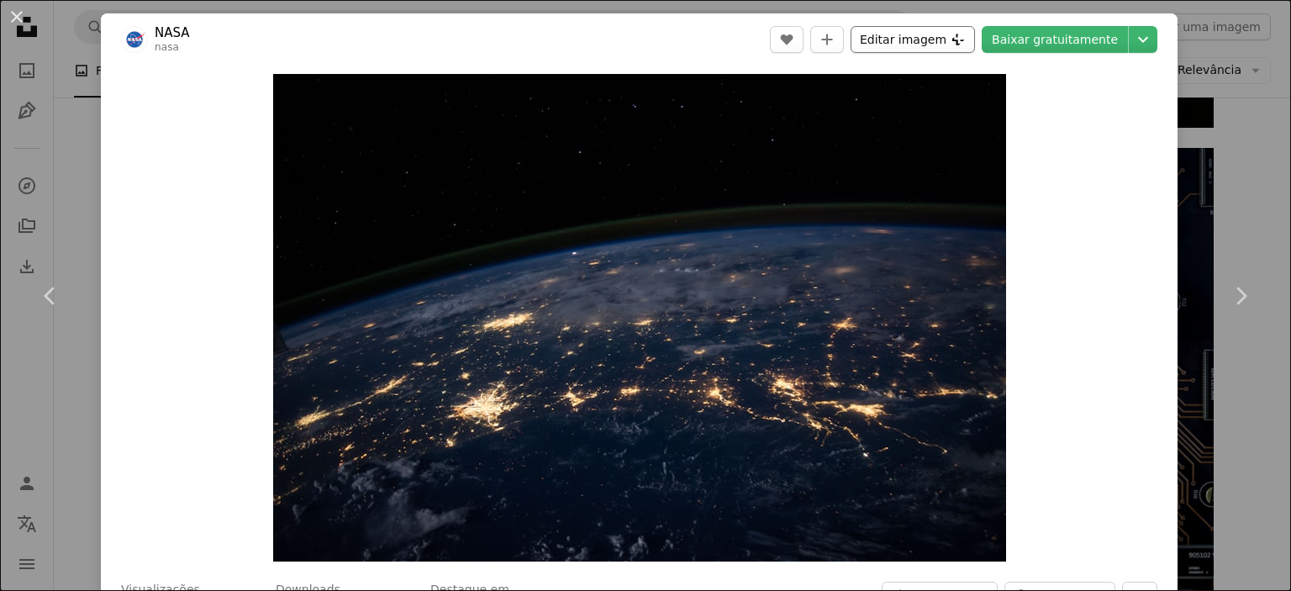
click at [936, 42] on button "Editar imagem Plus sign for Unsplash+" at bounding box center [913, 39] width 124 height 27
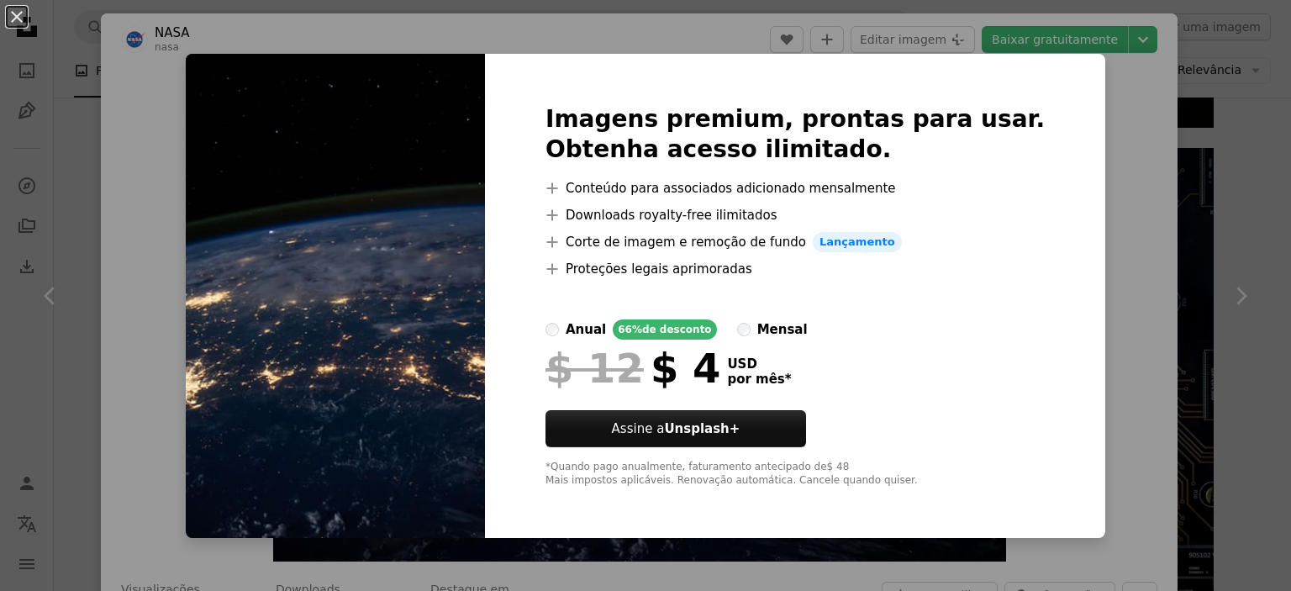
click at [1092, 189] on div "An X shape Imagens premium, prontas para usar. Obtenha acesso ilimitado. A plus…" at bounding box center [645, 295] width 1291 height 591
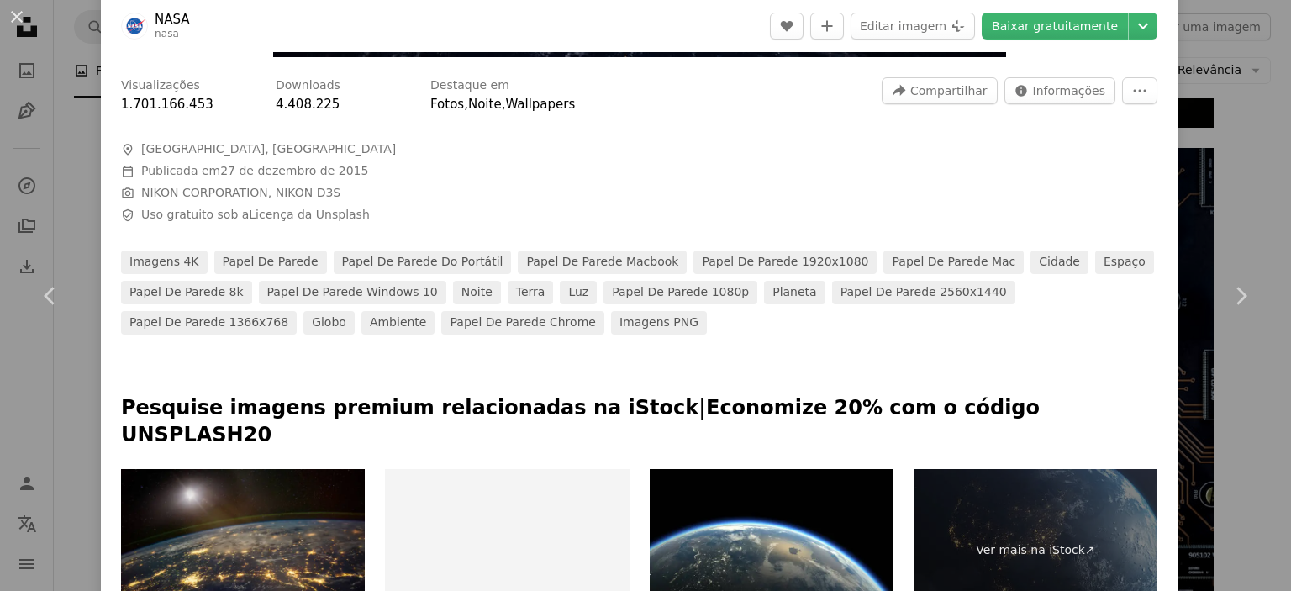
scroll to position [673, 0]
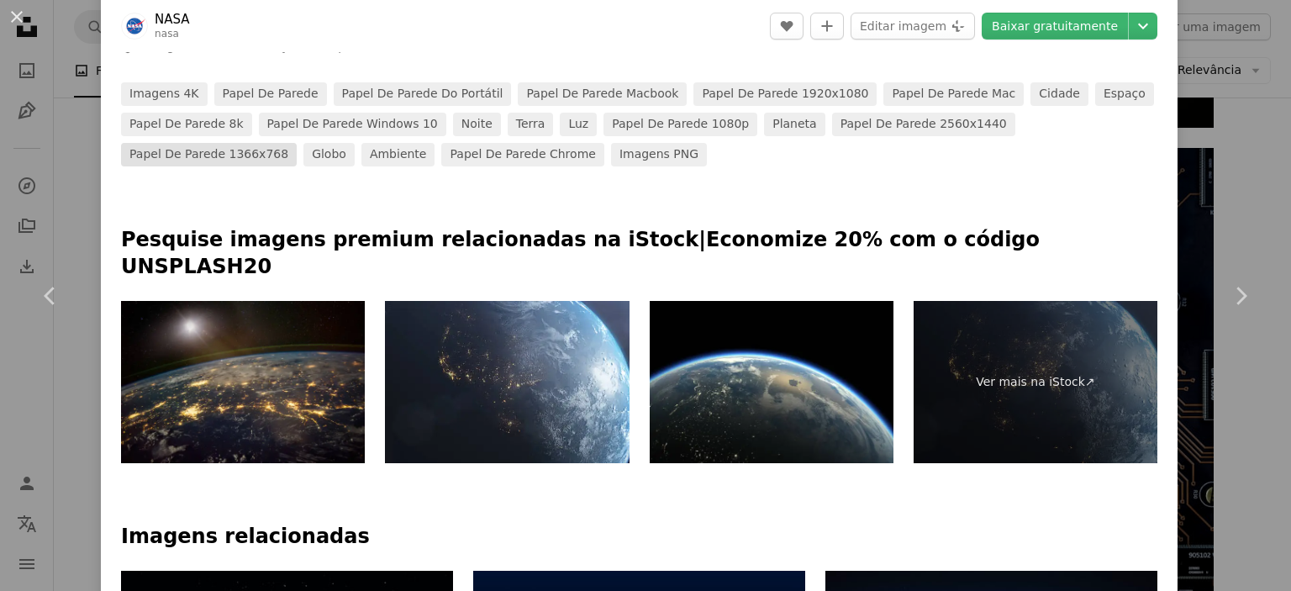
click at [297, 143] on link "papel de parede 1366x768" at bounding box center [209, 155] width 176 height 24
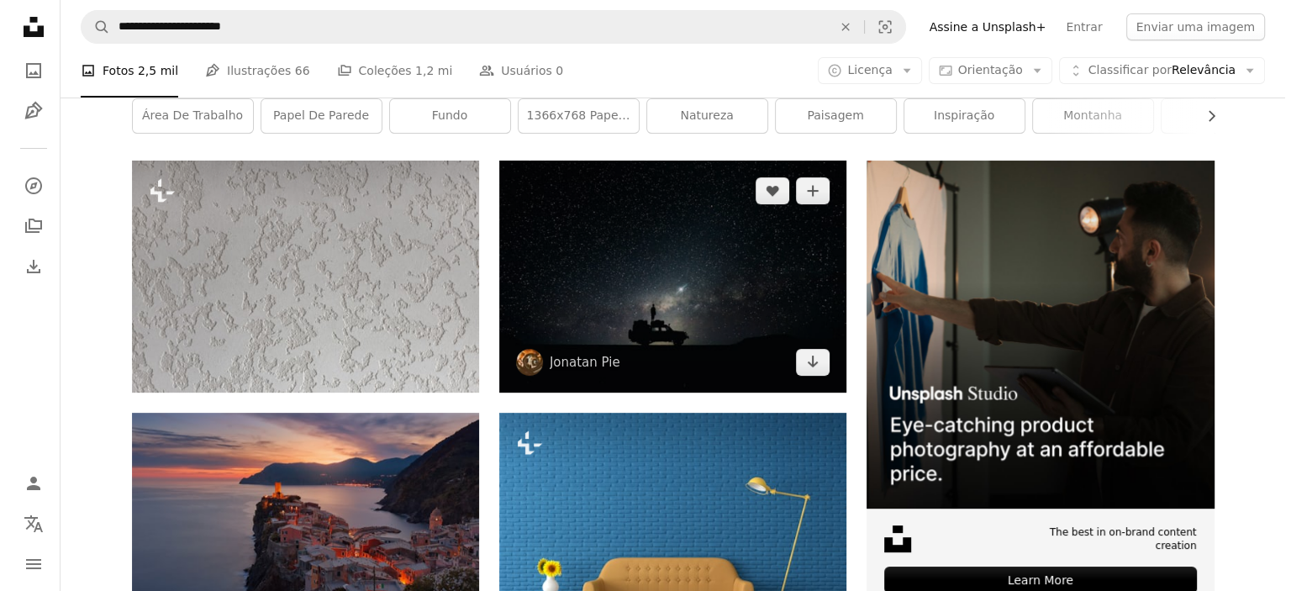
scroll to position [252, 0]
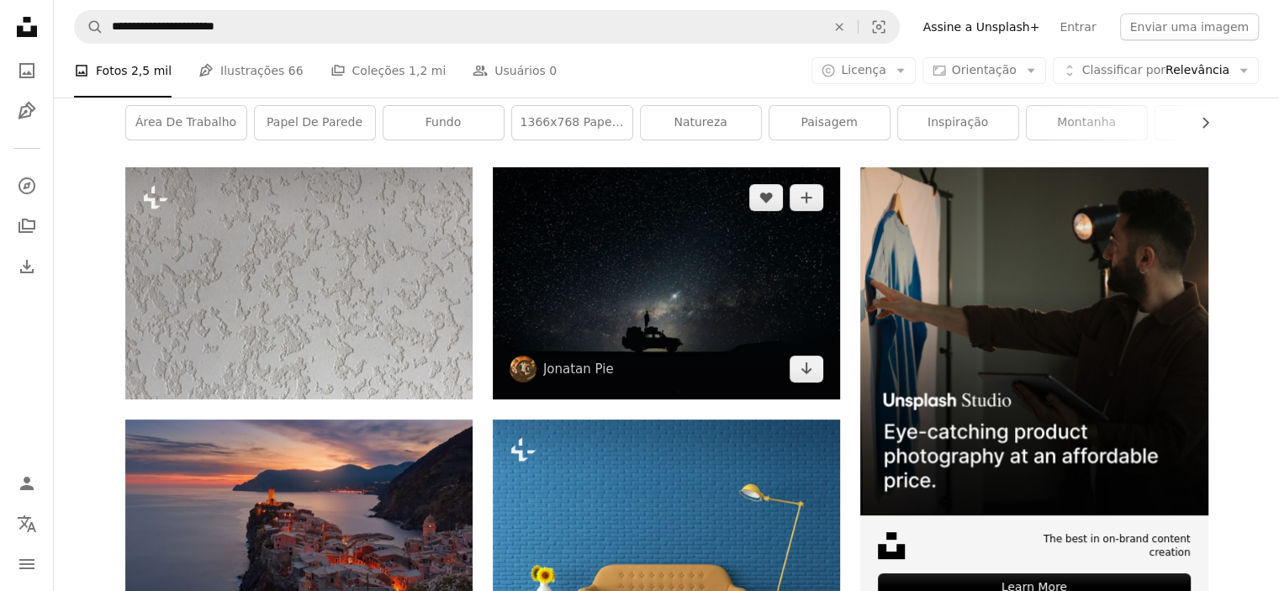
click at [669, 276] on img at bounding box center [666, 283] width 347 height 232
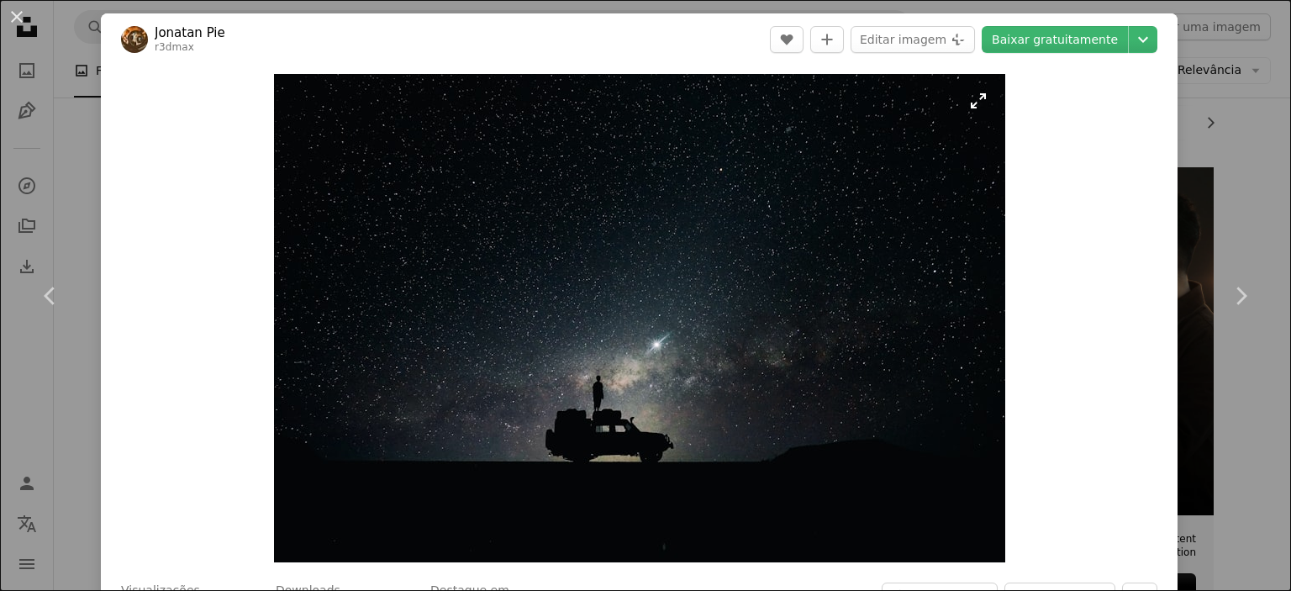
click at [968, 103] on img "Ampliar esta imagem" at bounding box center [639, 318] width 731 height 488
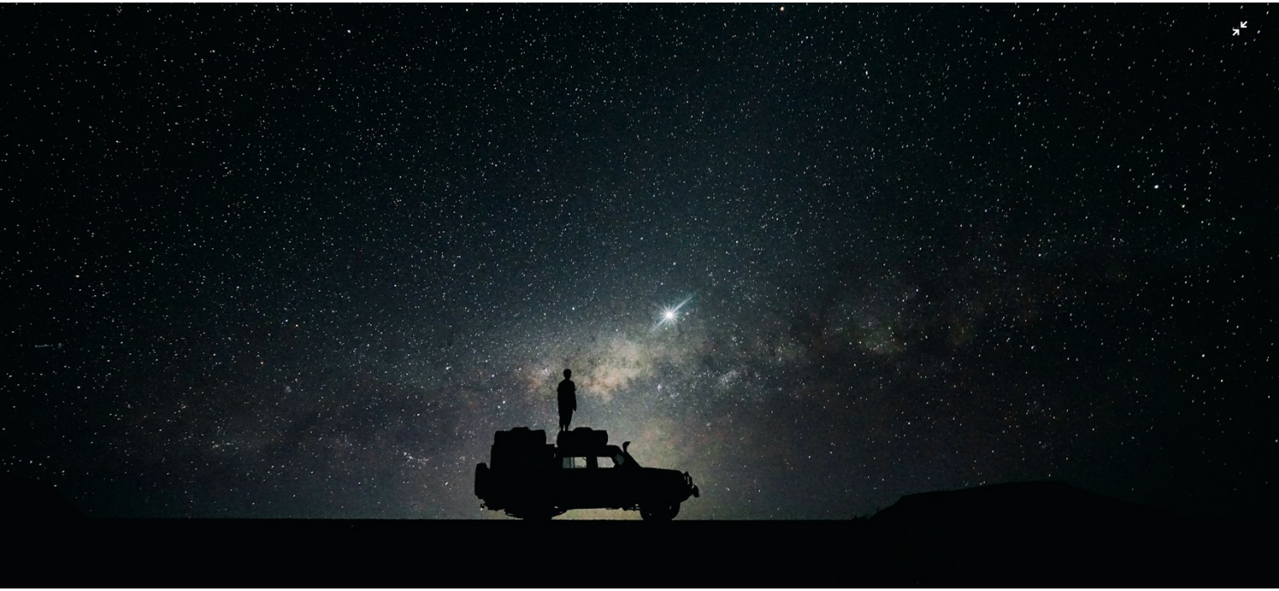
scroll to position [252, 0]
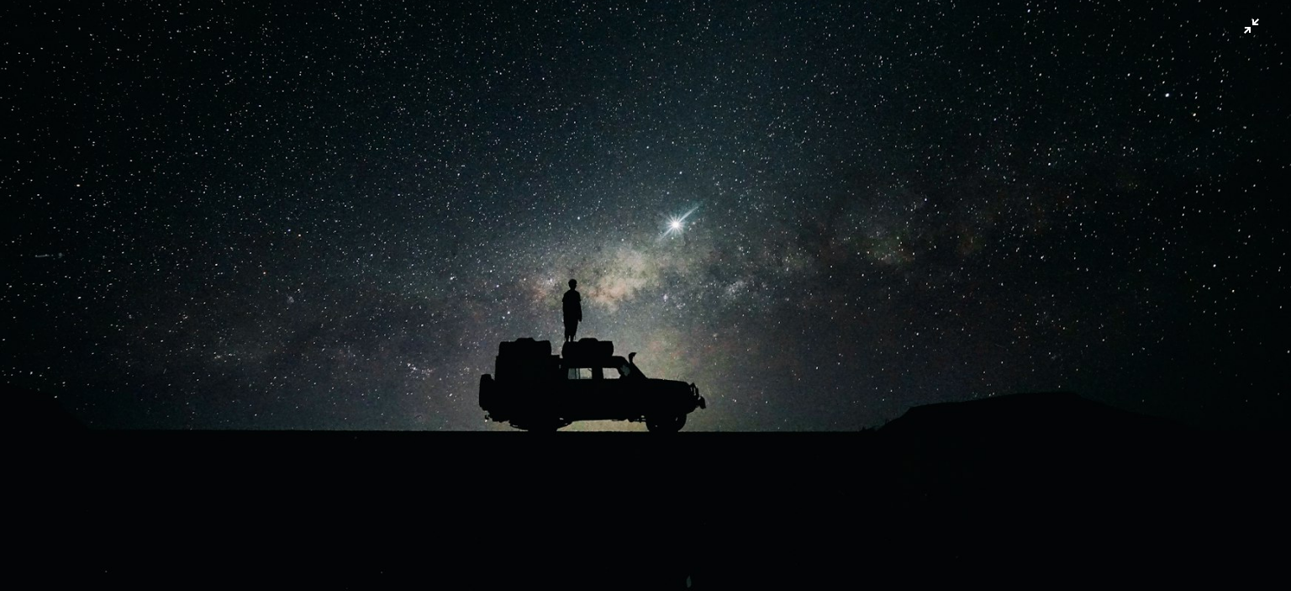
click at [1236, 29] on img "Diminuir esta imagem" at bounding box center [645, 178] width 1293 height 862
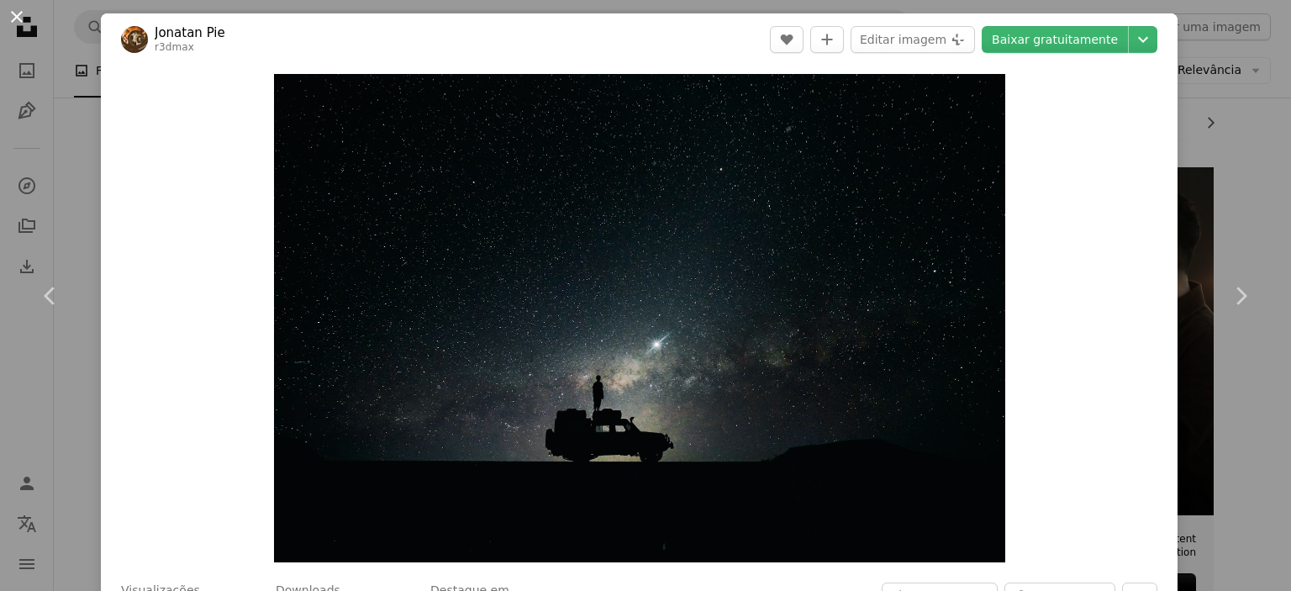
click at [17, 14] on button "An X shape" at bounding box center [17, 17] width 20 height 20
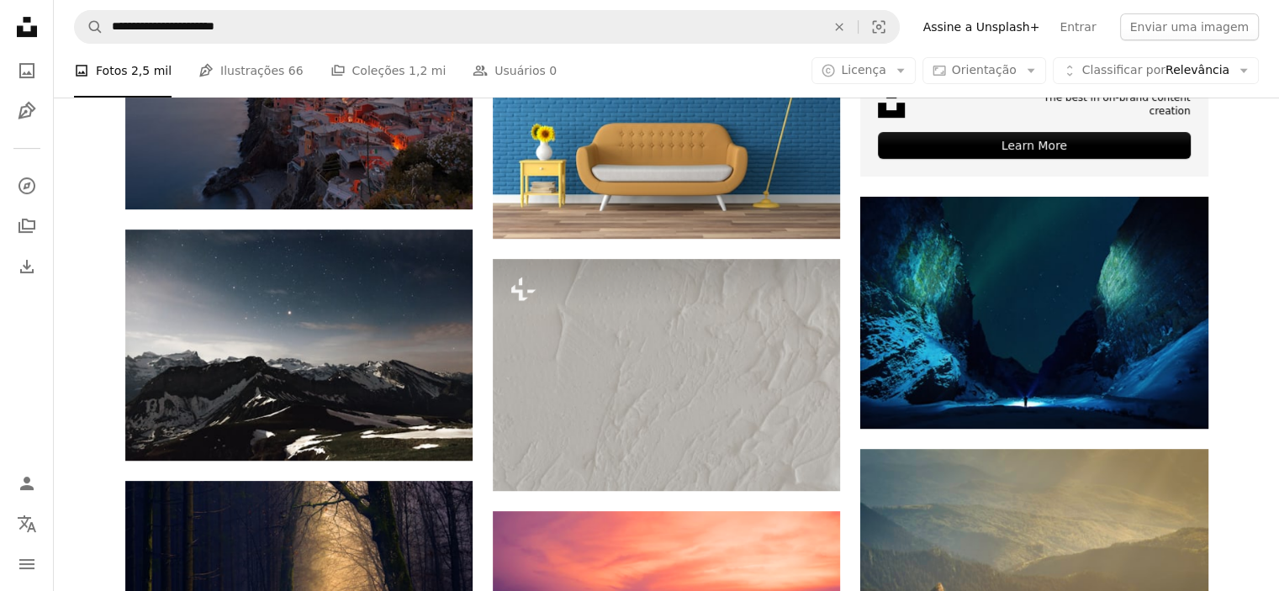
scroll to position [841, 0]
